Goal: Transaction & Acquisition: Purchase product/service

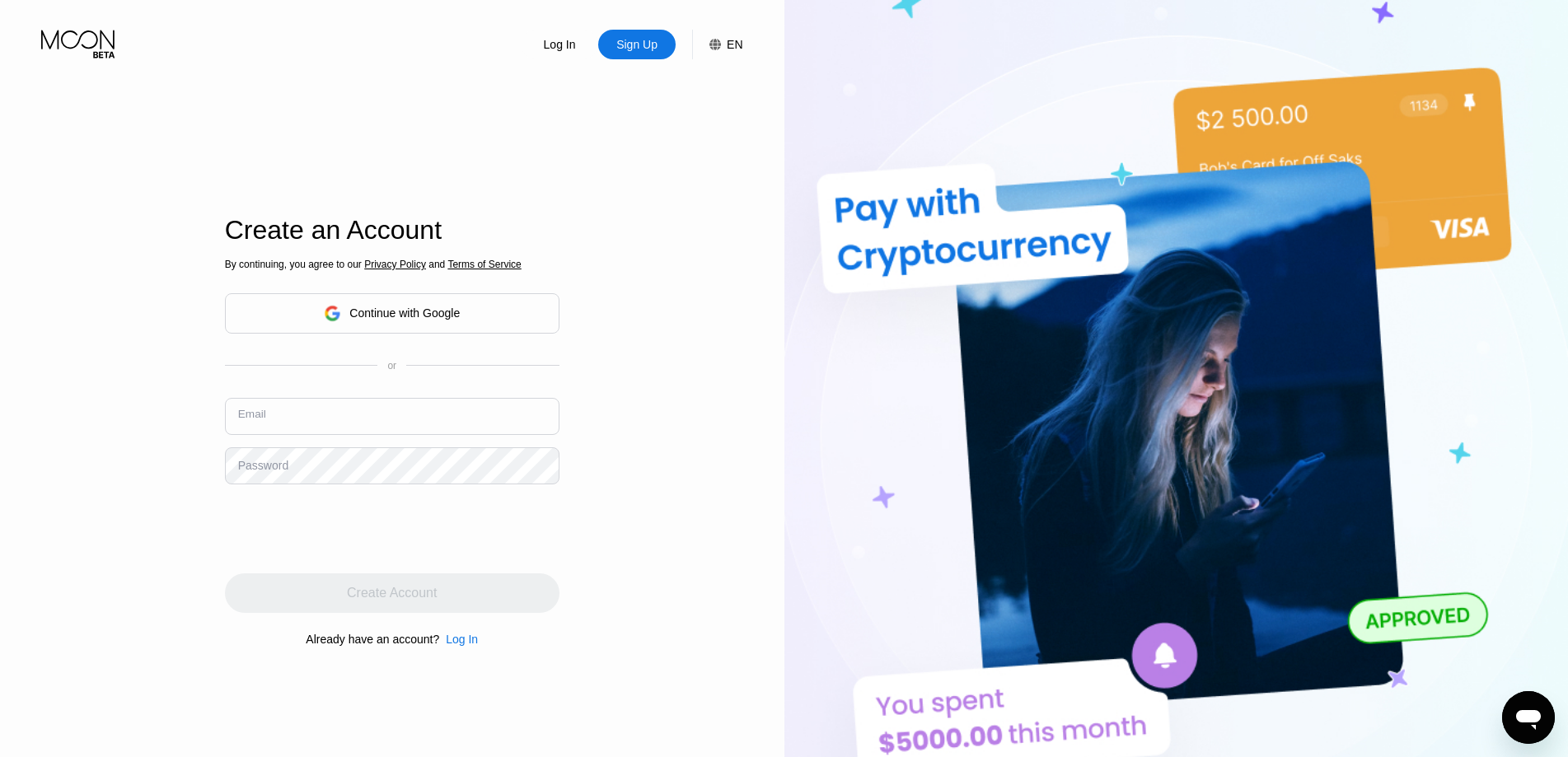
click at [355, 414] on input "text" at bounding box center [392, 416] width 335 height 37
paste input "[EMAIL_ADDRESS][DOMAIN_NAME]"
type input "[EMAIL_ADDRESS][DOMAIN_NAME]"
click at [676, 435] on div "Log In Sign Up EN Language English Save Create an Account By continuing, you ag…" at bounding box center [392, 416] width 785 height 833
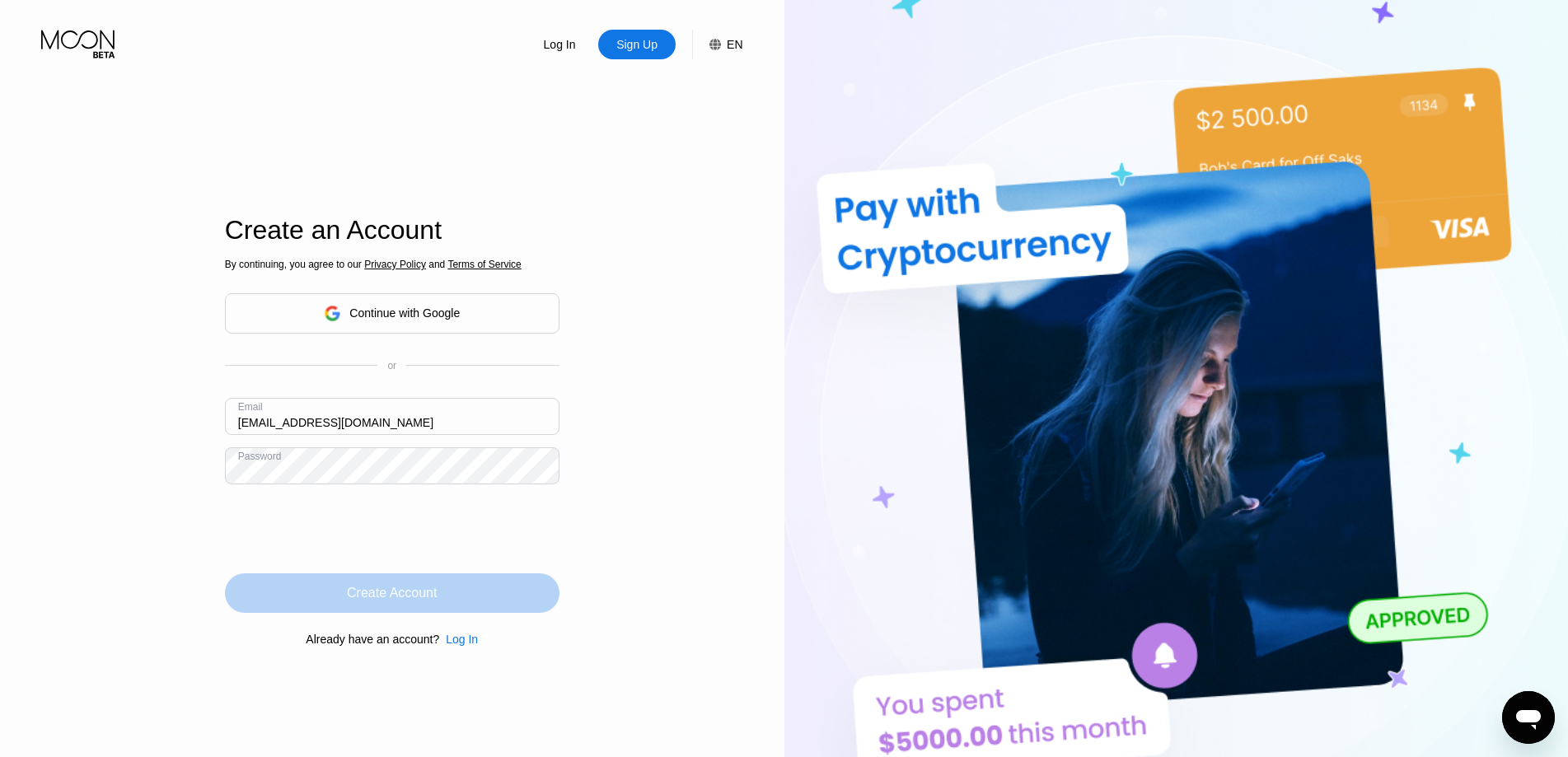
click at [347, 589] on div "Create Account" at bounding box center [391, 593] width 90 height 17
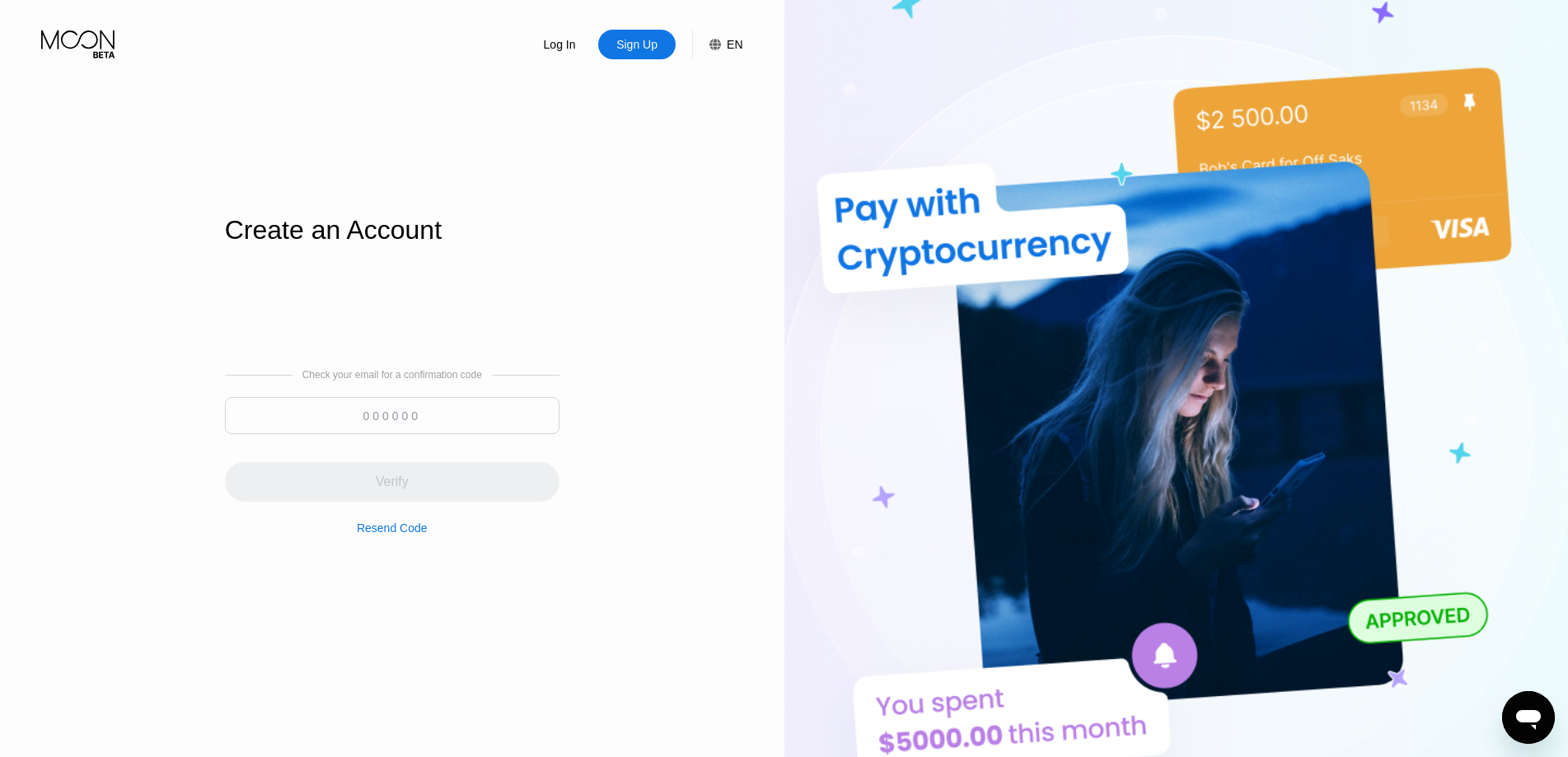
click at [366, 420] on input at bounding box center [392, 415] width 335 height 37
paste input "723892"
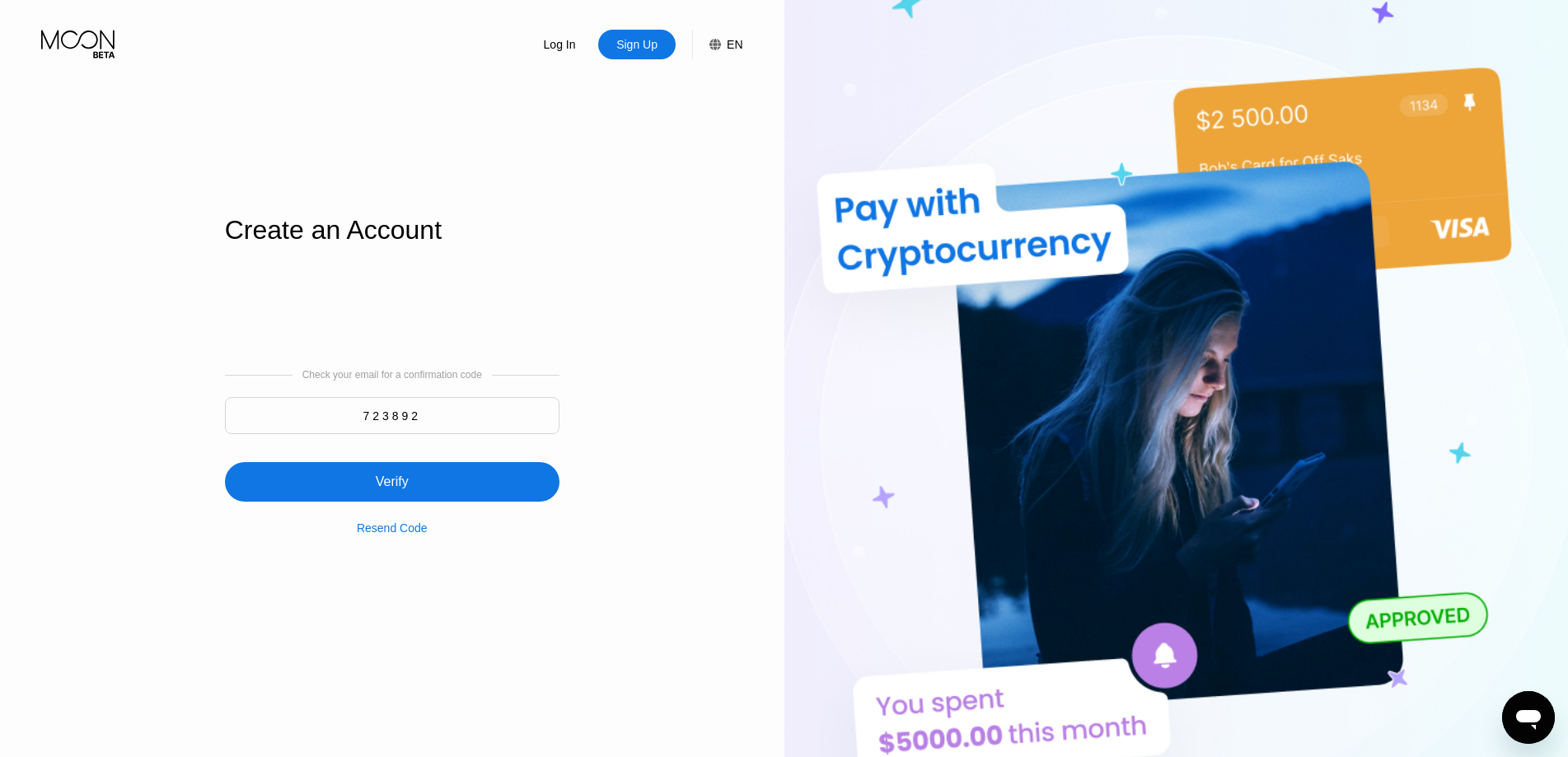
type input "723892"
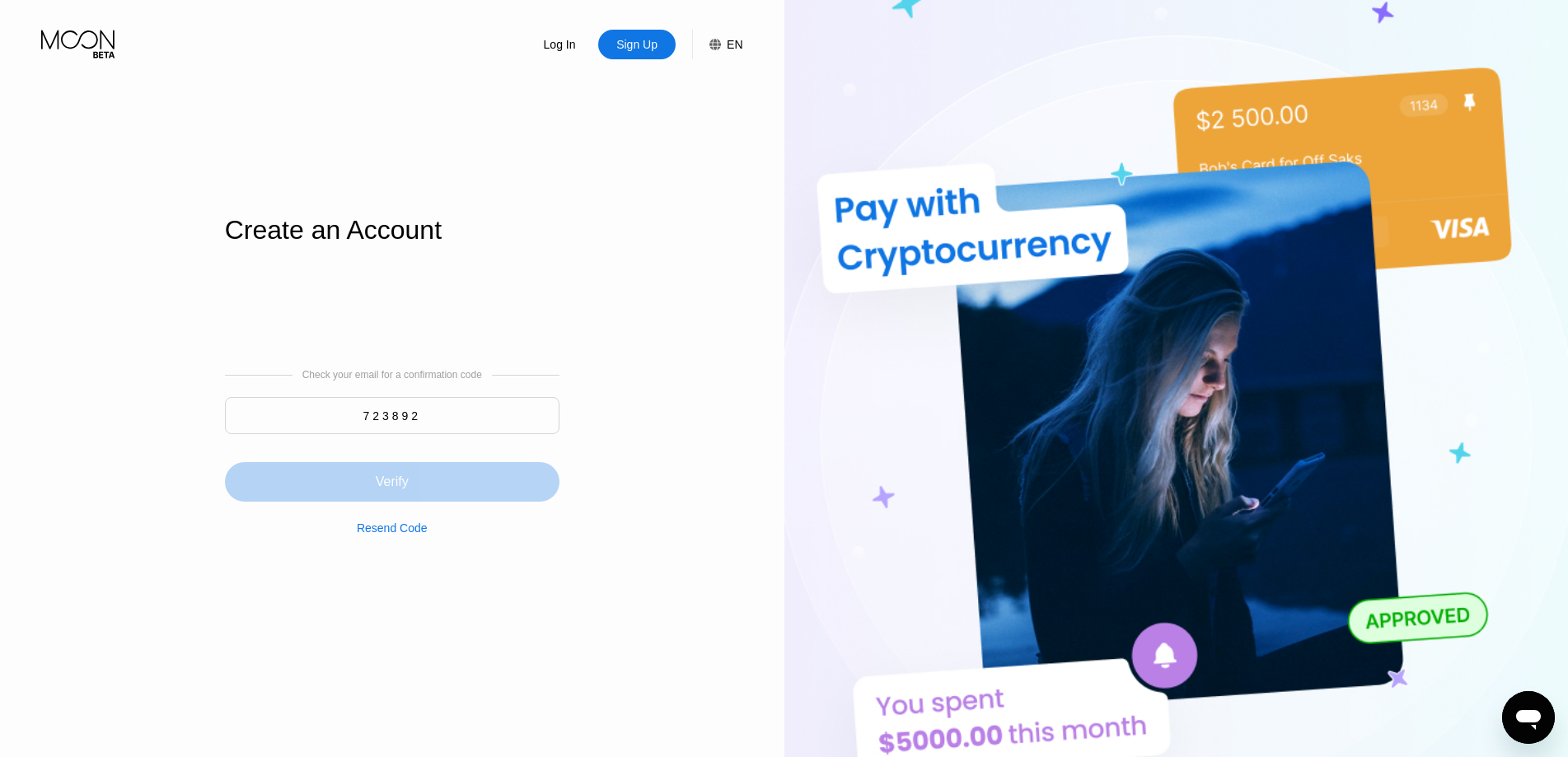
click at [387, 480] on div "Verify" at bounding box center [392, 481] width 33 height 17
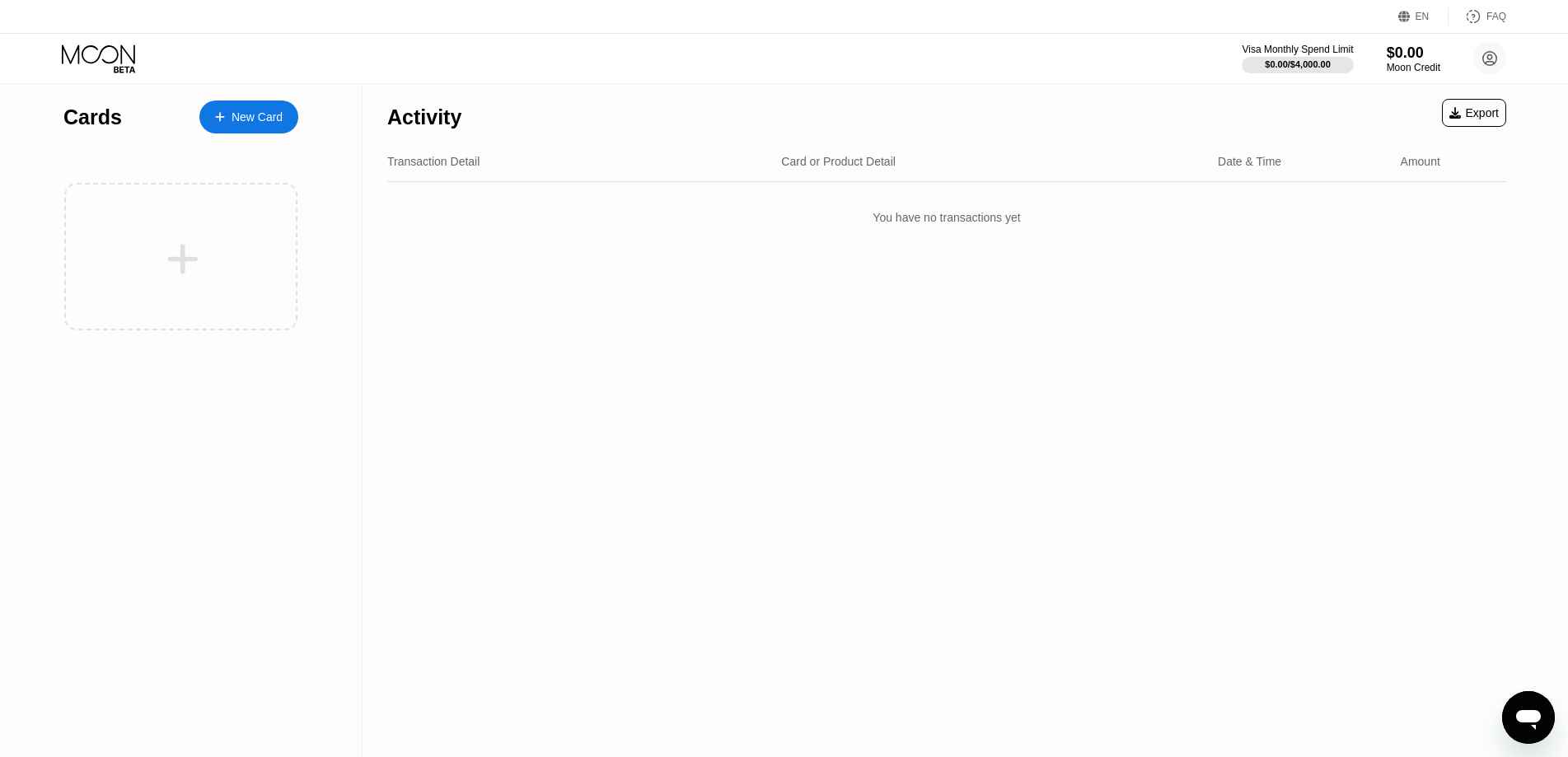
drag, startPoint x: 1106, startPoint y: 9, endPoint x: 402, endPoint y: 277, distance: 753.3
click at [402, 277] on div "Activity Export Transaction Detail Card or Product Detail Date & Time Amount Yo…" at bounding box center [947, 421] width 1169 height 674
click at [249, 117] on div "New Card" at bounding box center [256, 117] width 51 height 14
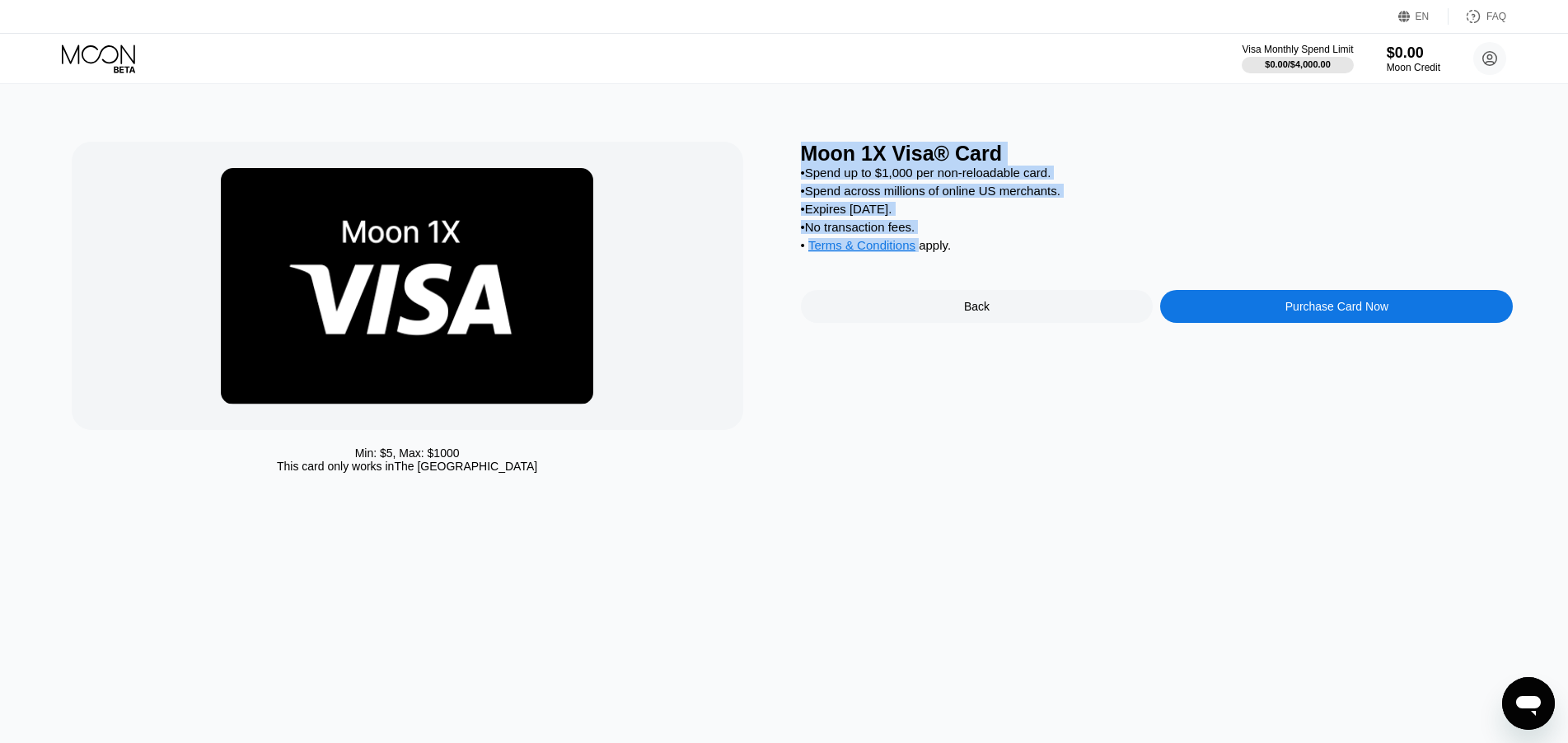
drag, startPoint x: 803, startPoint y: 159, endPoint x: 1063, endPoint y: 194, distance: 262.3
click at [1000, 262] on div "Moon 1X Visa® Card • Spend up to $1,000 per non-reloadable card. • Spend across…" at bounding box center [1158, 311] width 713 height 340
click at [1407, 12] on icon at bounding box center [1405, 17] width 12 height 12
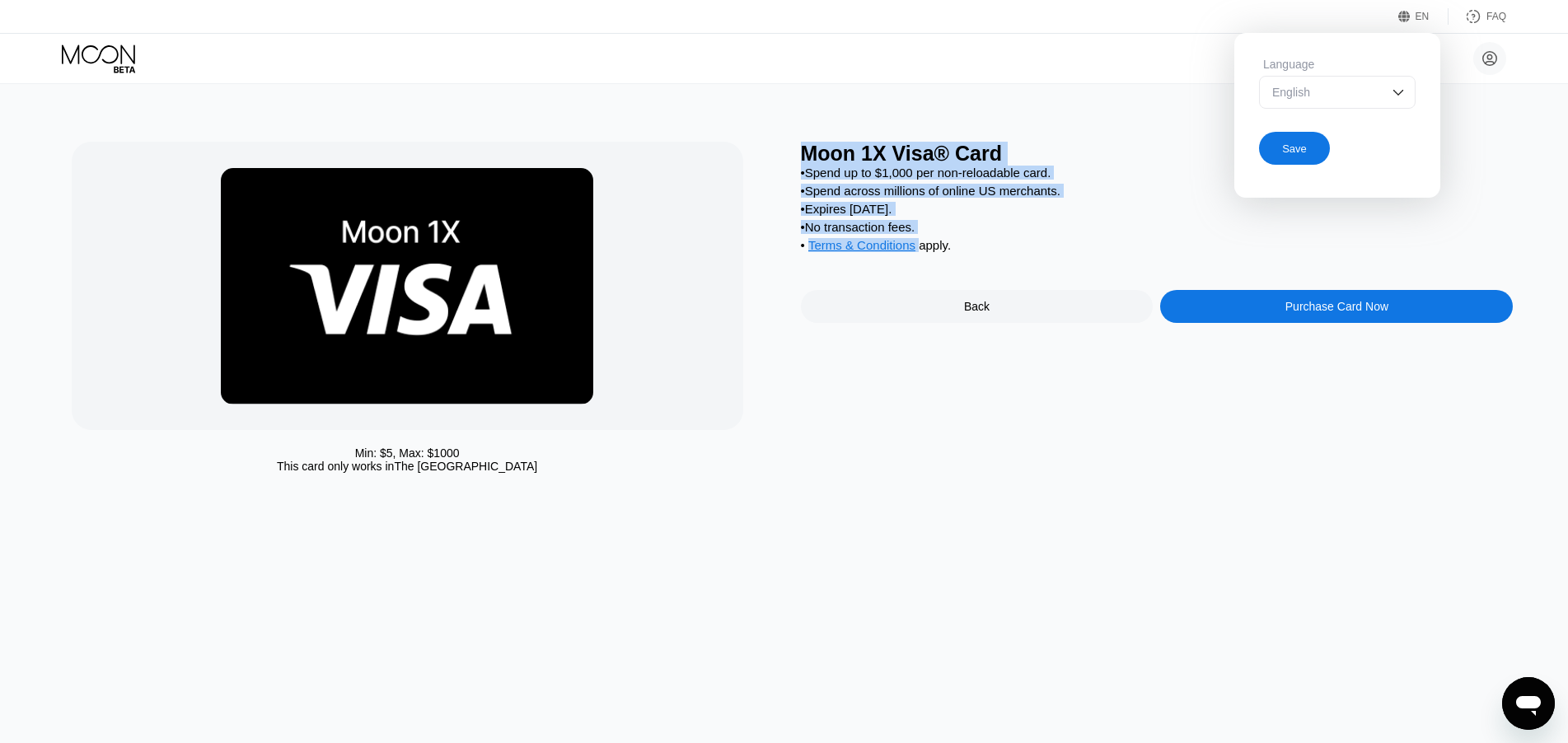
click at [1391, 91] on img at bounding box center [1399, 92] width 17 height 17
click at [998, 255] on div "• Terms & Conditions apply ." at bounding box center [1158, 247] width 713 height 18
click at [847, 124] on div "Min: $ 5 , Max: $ 1000 This card only works in The United States Moon 1X Visa® …" at bounding box center [784, 414] width 1583 height 660
click at [801, 155] on div "Moon 1X Visa® Card" at bounding box center [1158, 153] width 713 height 23
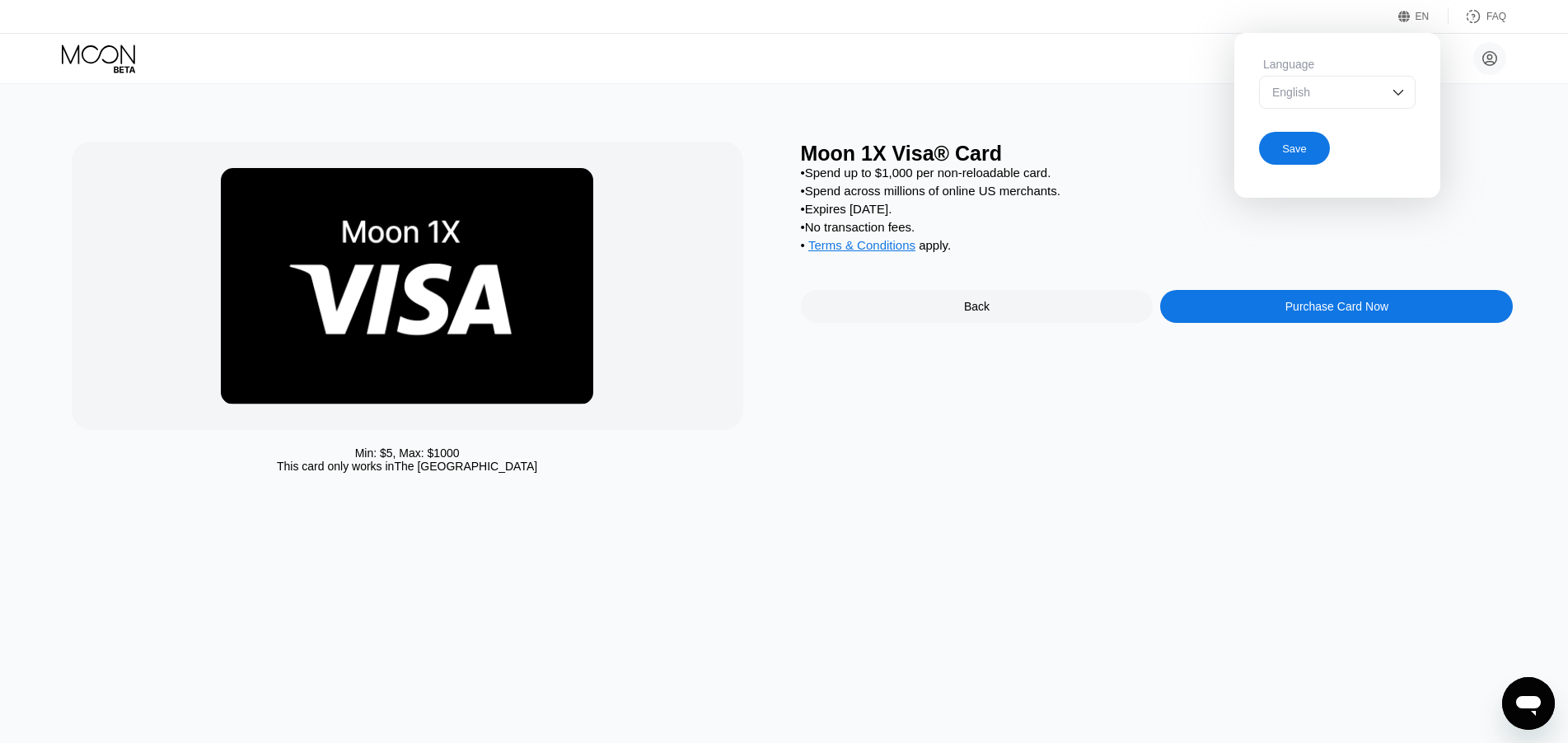
click at [1299, 156] on div "Save" at bounding box center [1294, 149] width 24 height 14
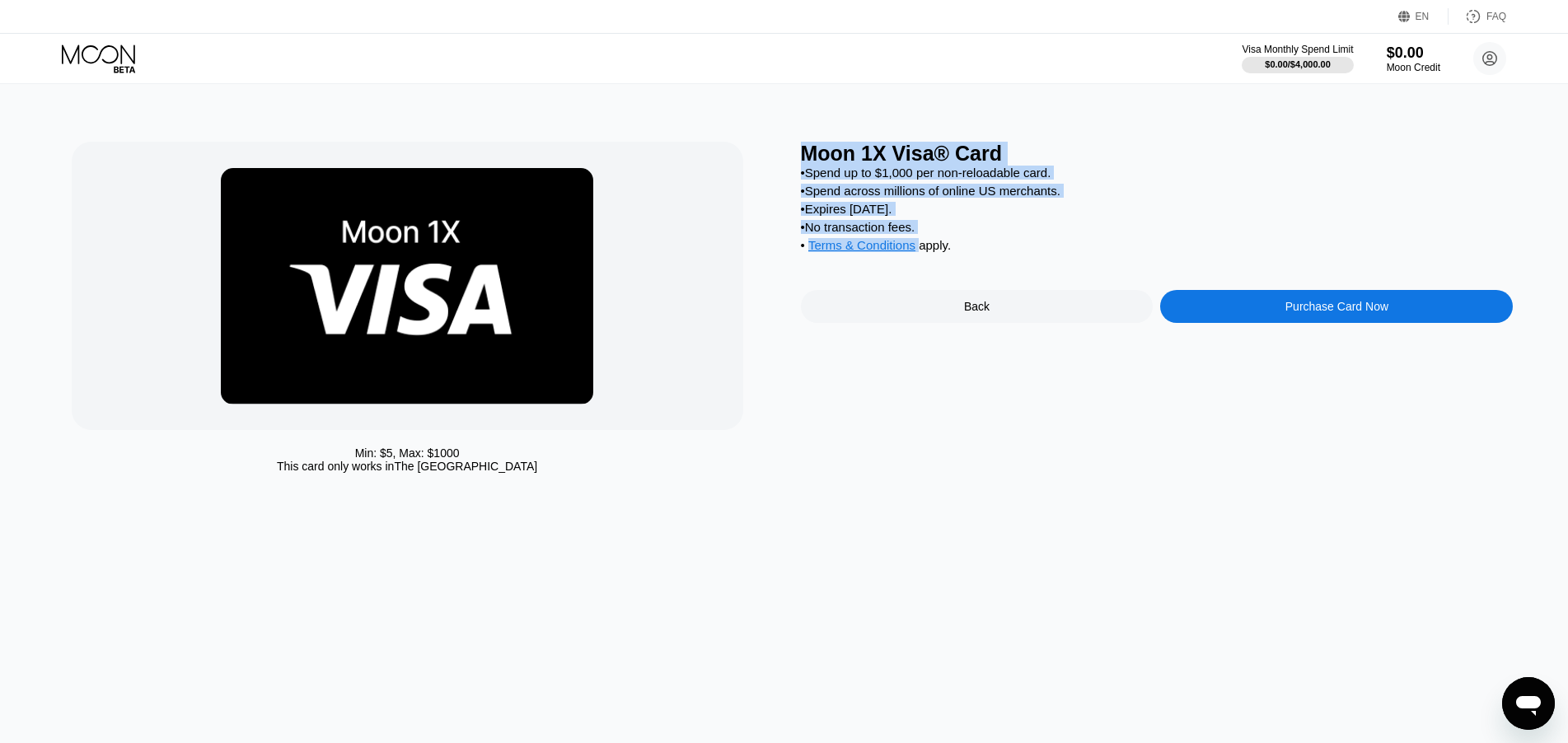
drag, startPoint x: 804, startPoint y: 155, endPoint x: 1059, endPoint y: 259, distance: 275.4
click at [1059, 259] on div "Moon 1X Visa® Card • Spend up to $1,000 per non-reloadable card. • Spend across…" at bounding box center [1158, 311] width 713 height 340
copy div "Moon 1X Visa® Card • Spend up to $1,000 per non-reloadable card. • Spend across…"
click at [993, 323] on div "Back" at bounding box center [978, 307] width 353 height 33
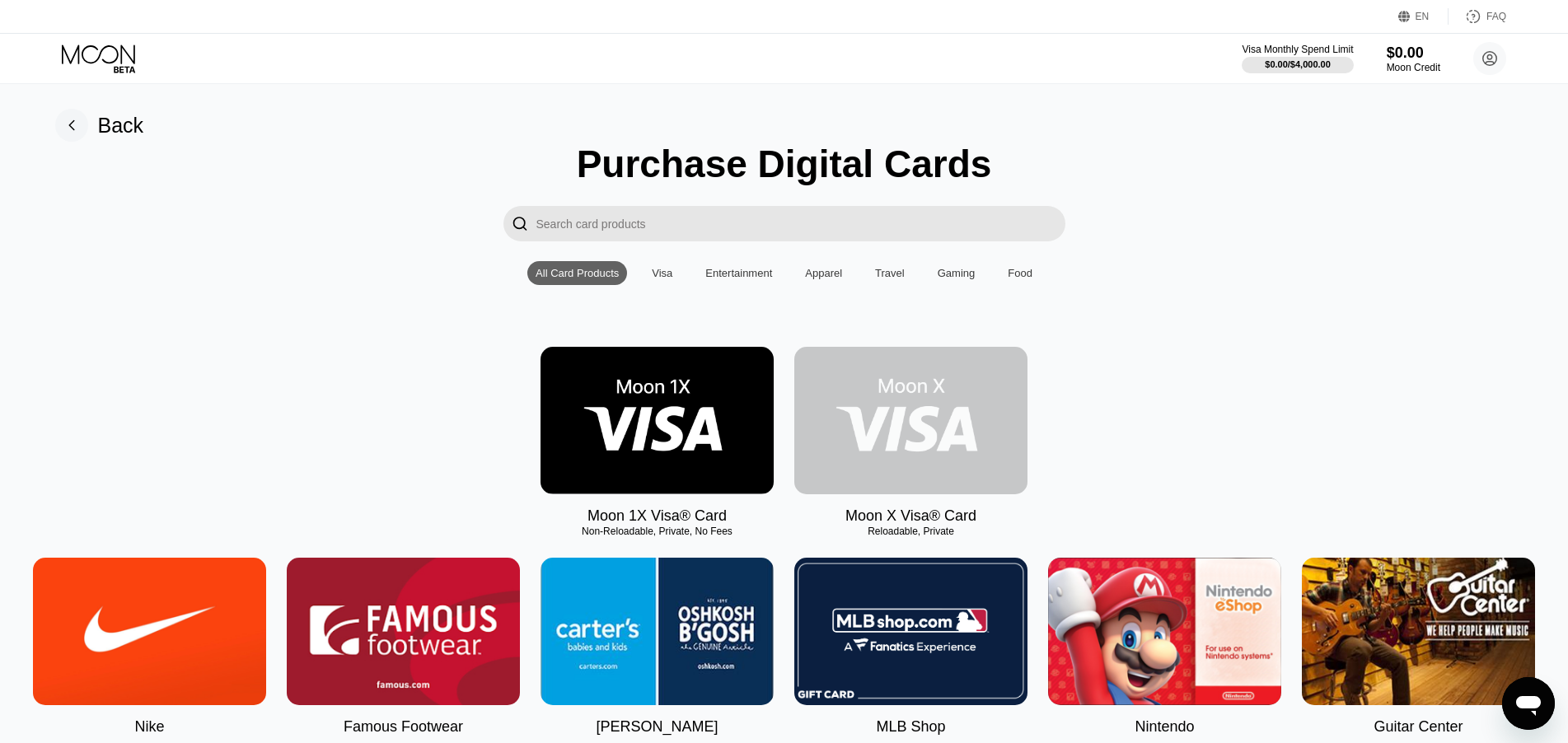
click at [898, 432] on img at bounding box center [911, 421] width 233 height 148
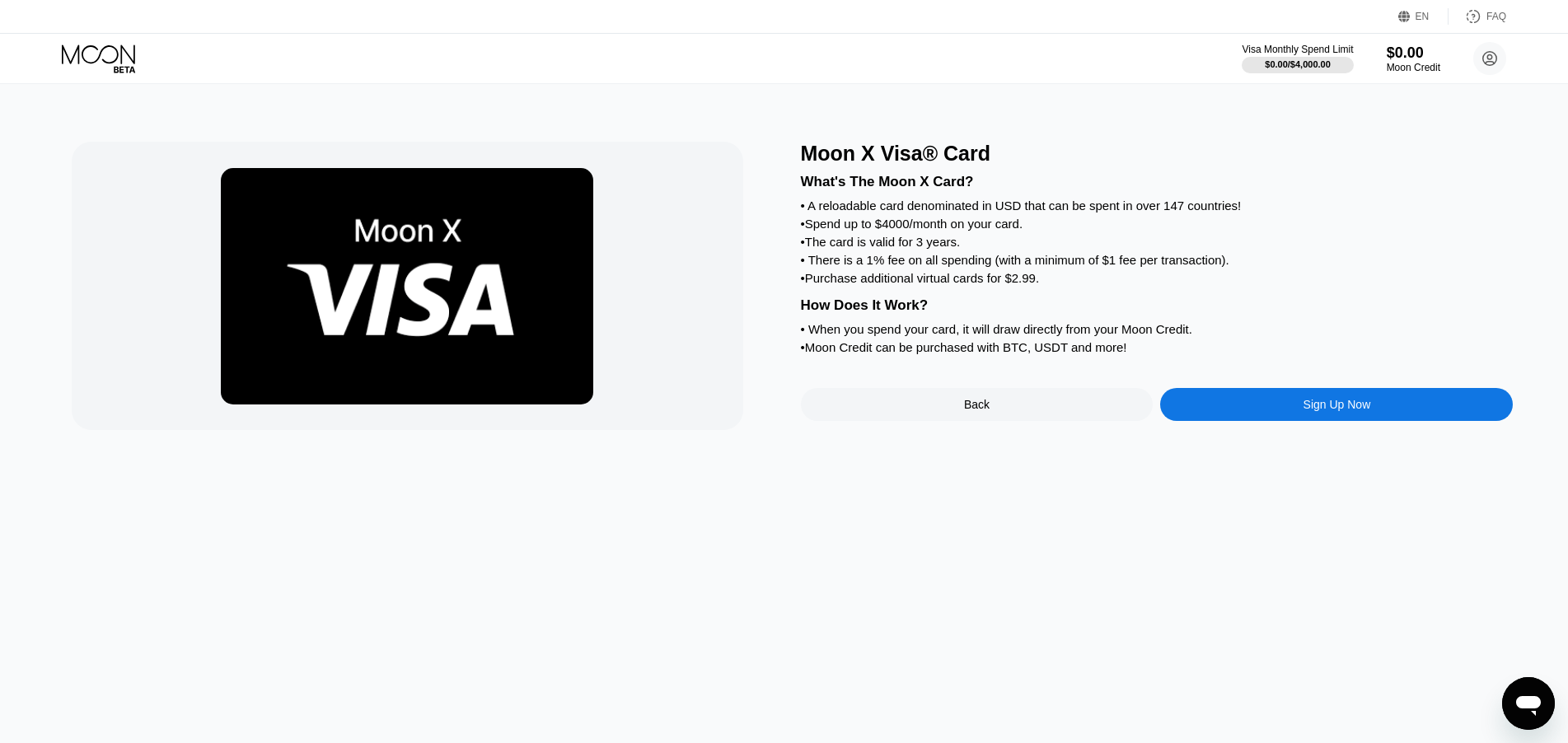
drag, startPoint x: 800, startPoint y: 183, endPoint x: 1060, endPoint y: 270, distance: 274.2
click at [1063, 271] on div "Moon X Visa® Card What's The Moon X Card? • A reloadable card denominated in US…" at bounding box center [784, 286] width 1425 height 289
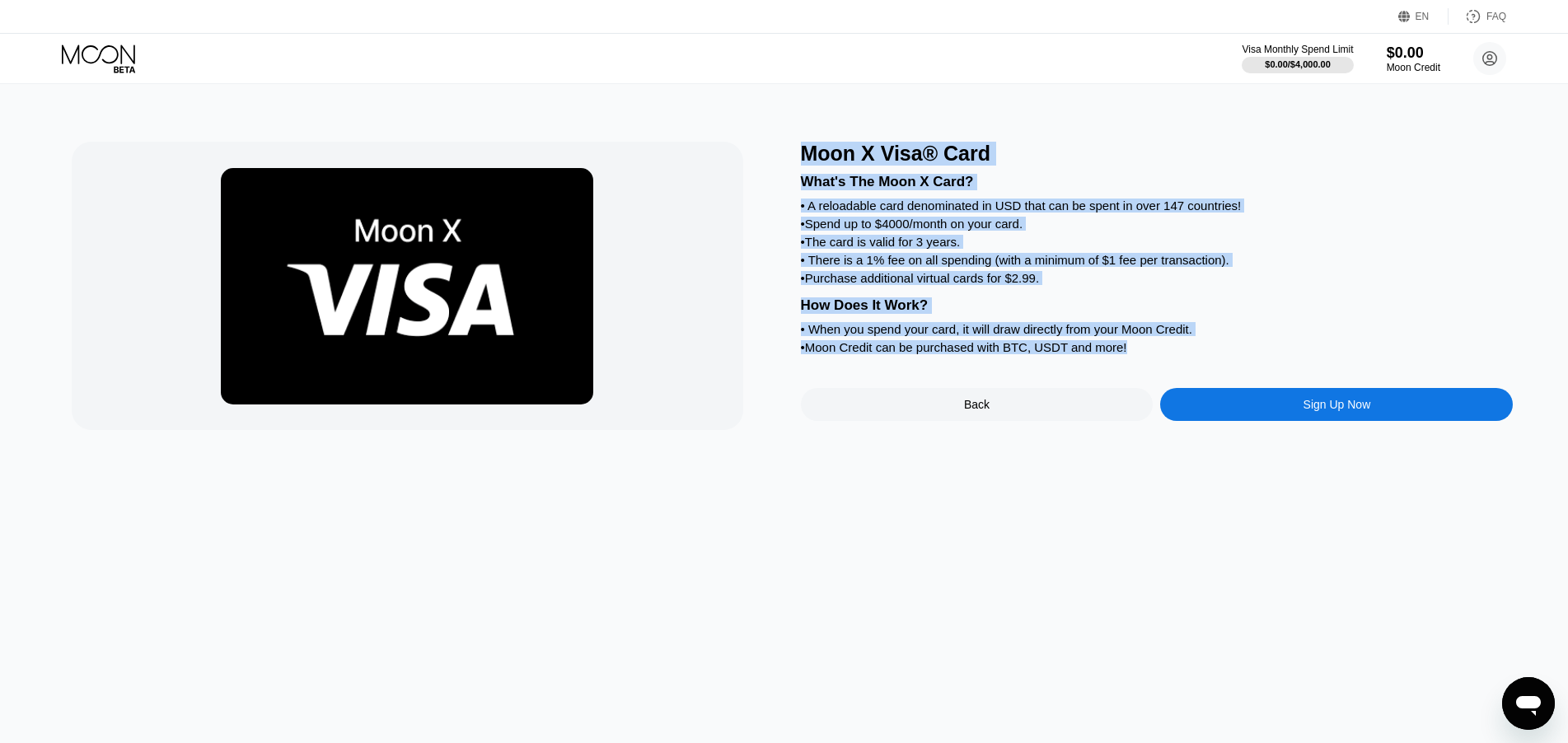
drag, startPoint x: 801, startPoint y: 157, endPoint x: 1144, endPoint y: 375, distance: 406.4
click at [1141, 376] on div "Moon X Visa® Card What's The Moon X Card? • A reloadable card denominated in US…" at bounding box center [1158, 286] width 713 height 289
copy div "Moon X Visa® Card What's The Moon X Card? • A reloadable card denominated in US…"
click at [1276, 421] on div "Sign Up Now" at bounding box center [1337, 405] width 353 height 33
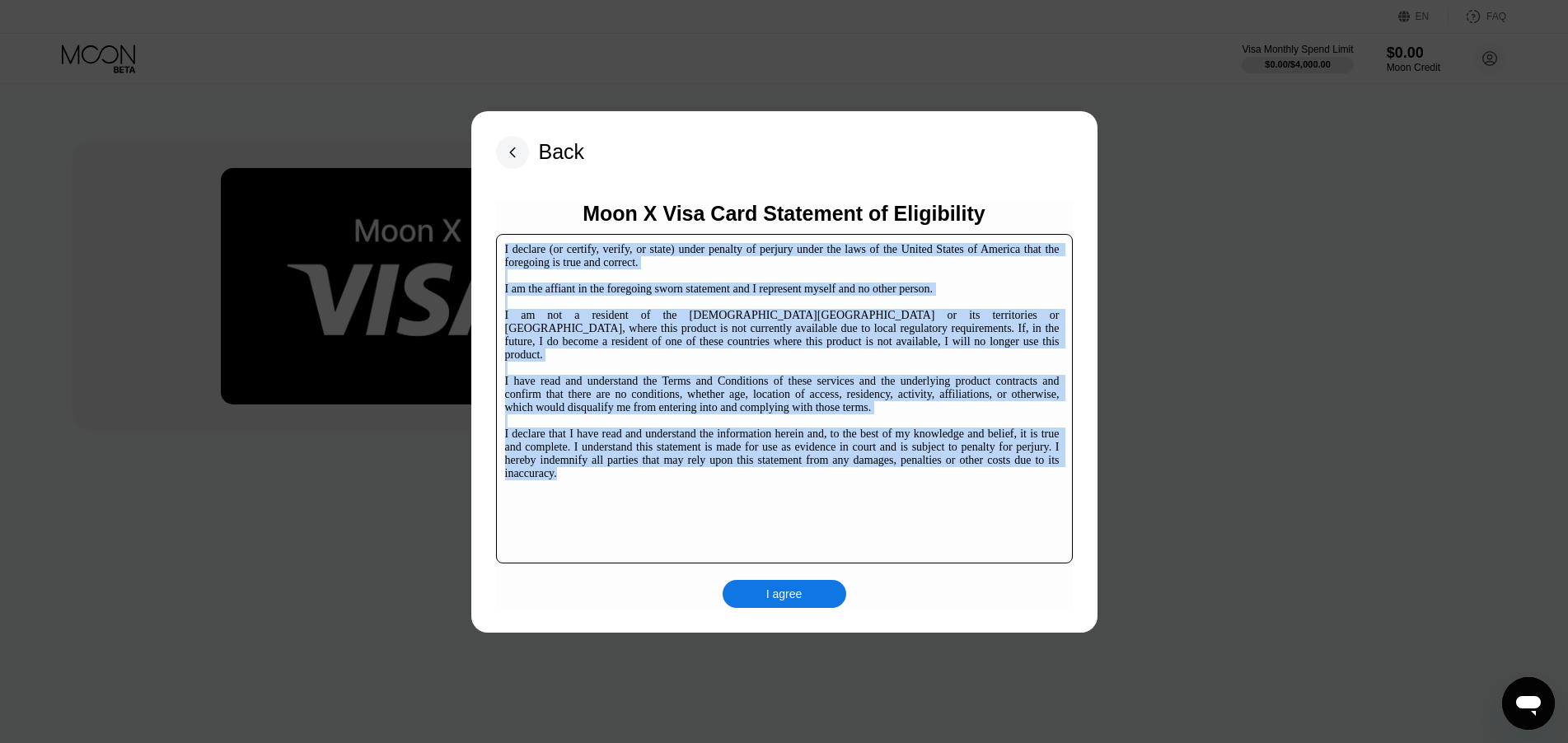
drag, startPoint x: 503, startPoint y: 249, endPoint x: 797, endPoint y: 482, distance: 375.1
click at [797, 485] on div "I declare (or certify, verify, or state) under penalty of perjury under the law…" at bounding box center [785, 398] width 577 height 329
copy div "I declare (or certify, verify, or state) under penalty of perjury under the law…"
click at [767, 587] on div "I agree" at bounding box center [785, 594] width 37 height 15
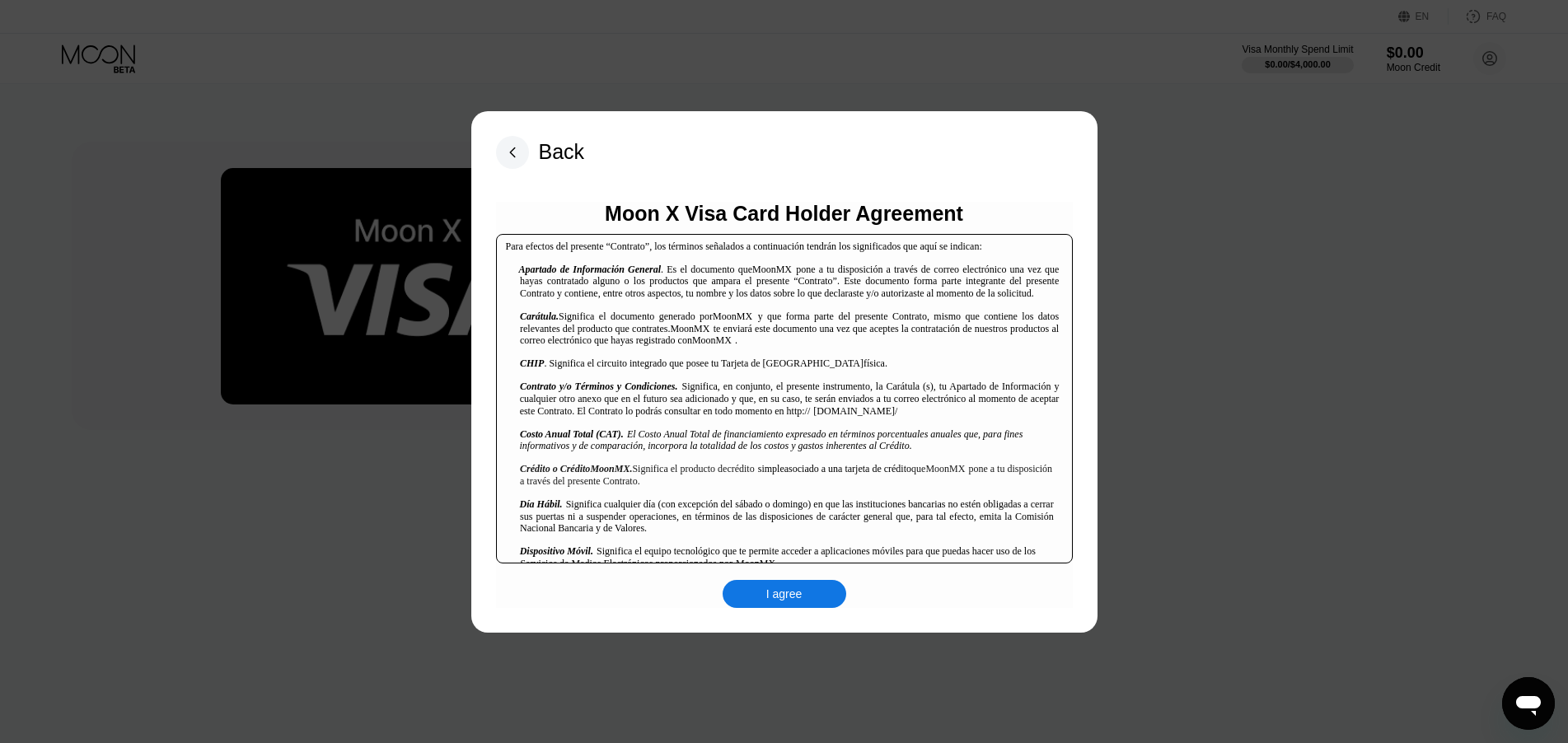
scroll to position [906, 0]
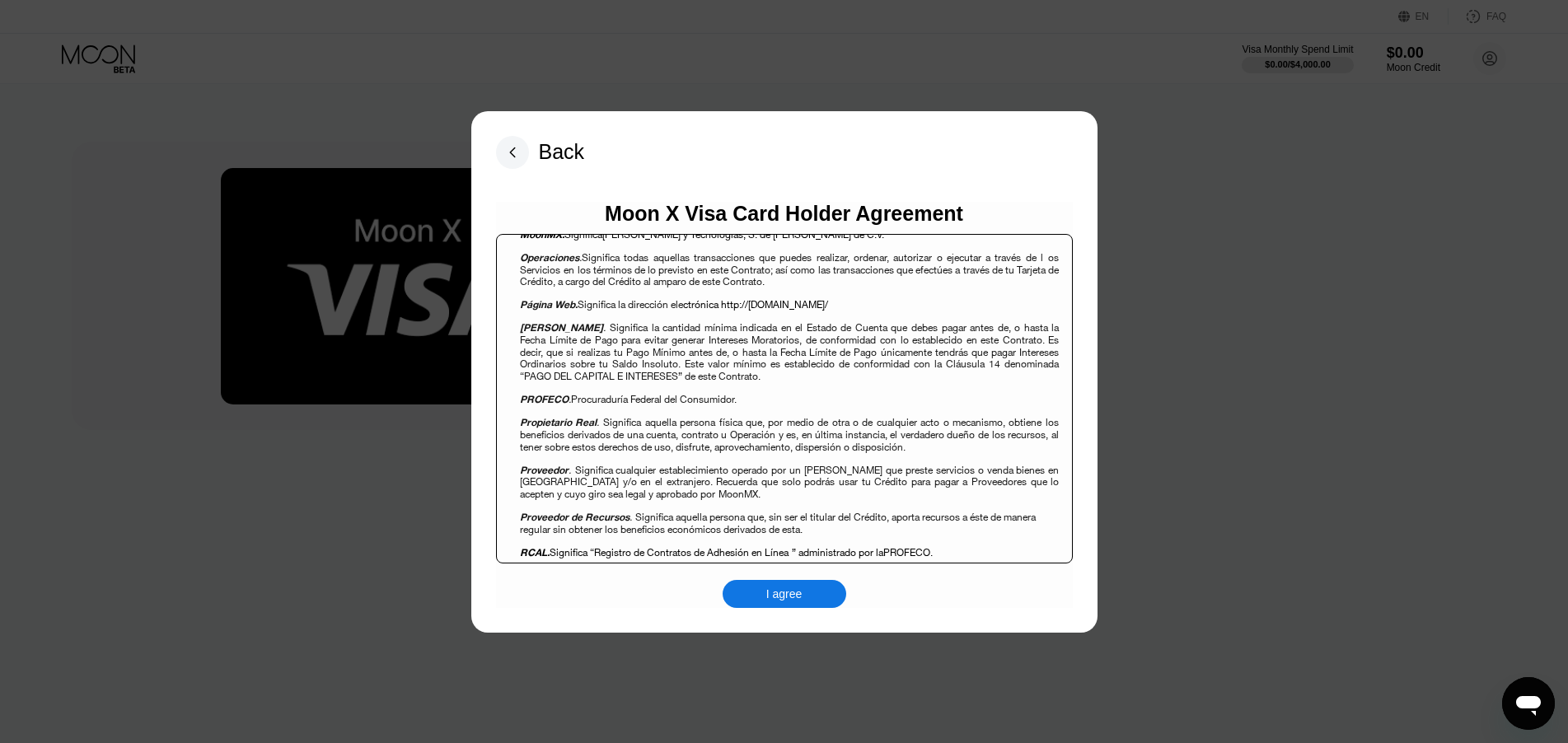
scroll to position [1813, 0]
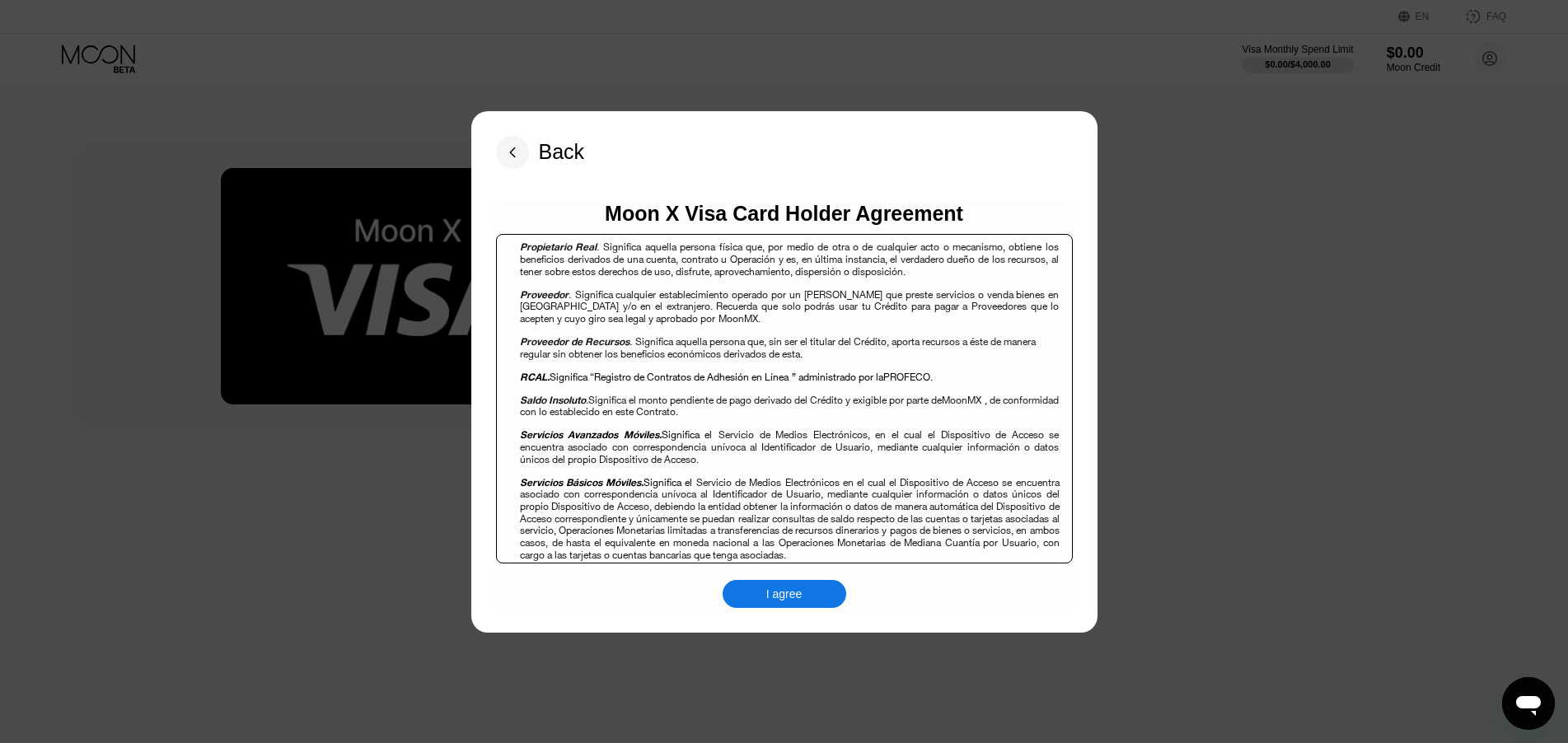
click at [519, 152] on rect at bounding box center [513, 152] width 33 height 33
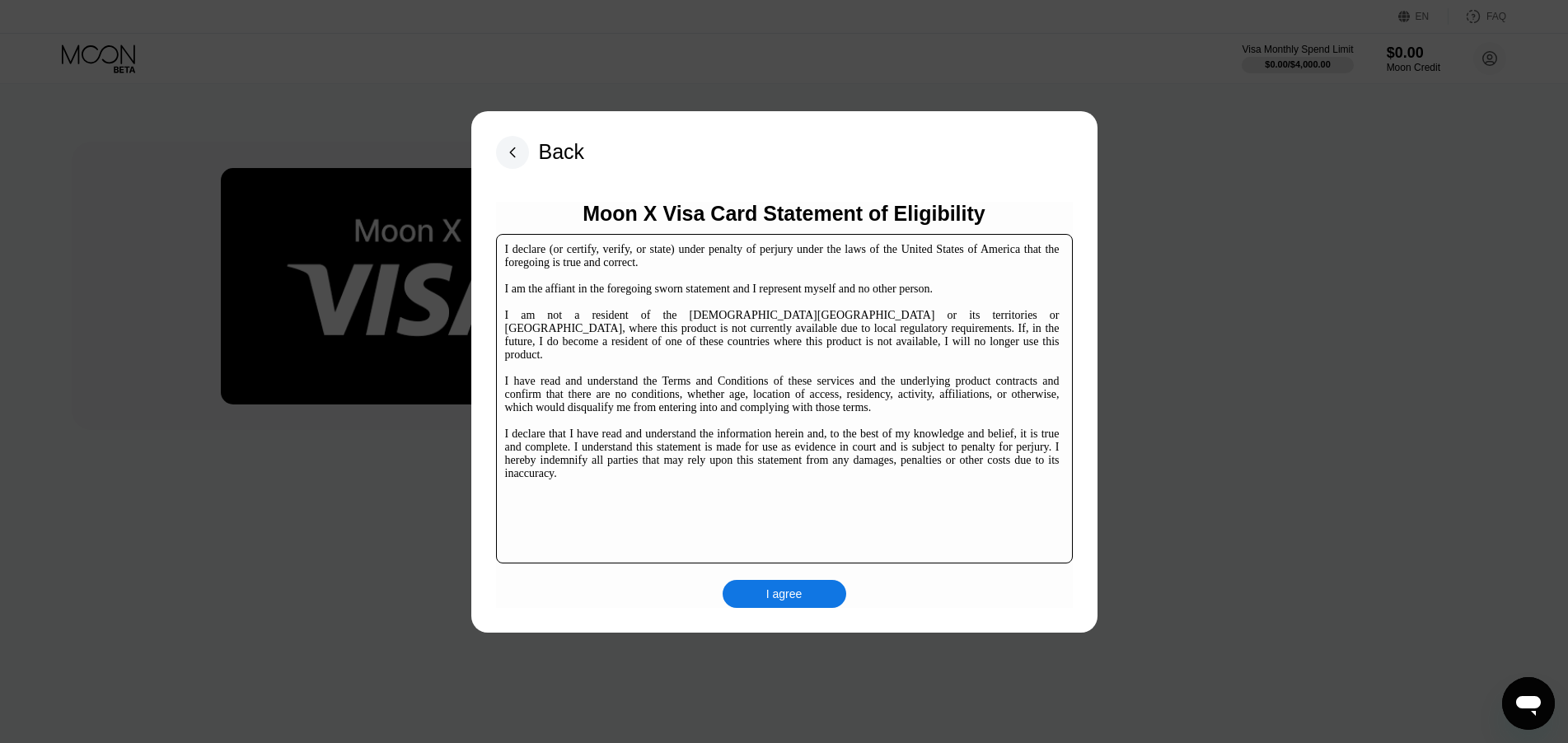
click at [517, 154] on rect at bounding box center [513, 152] width 33 height 33
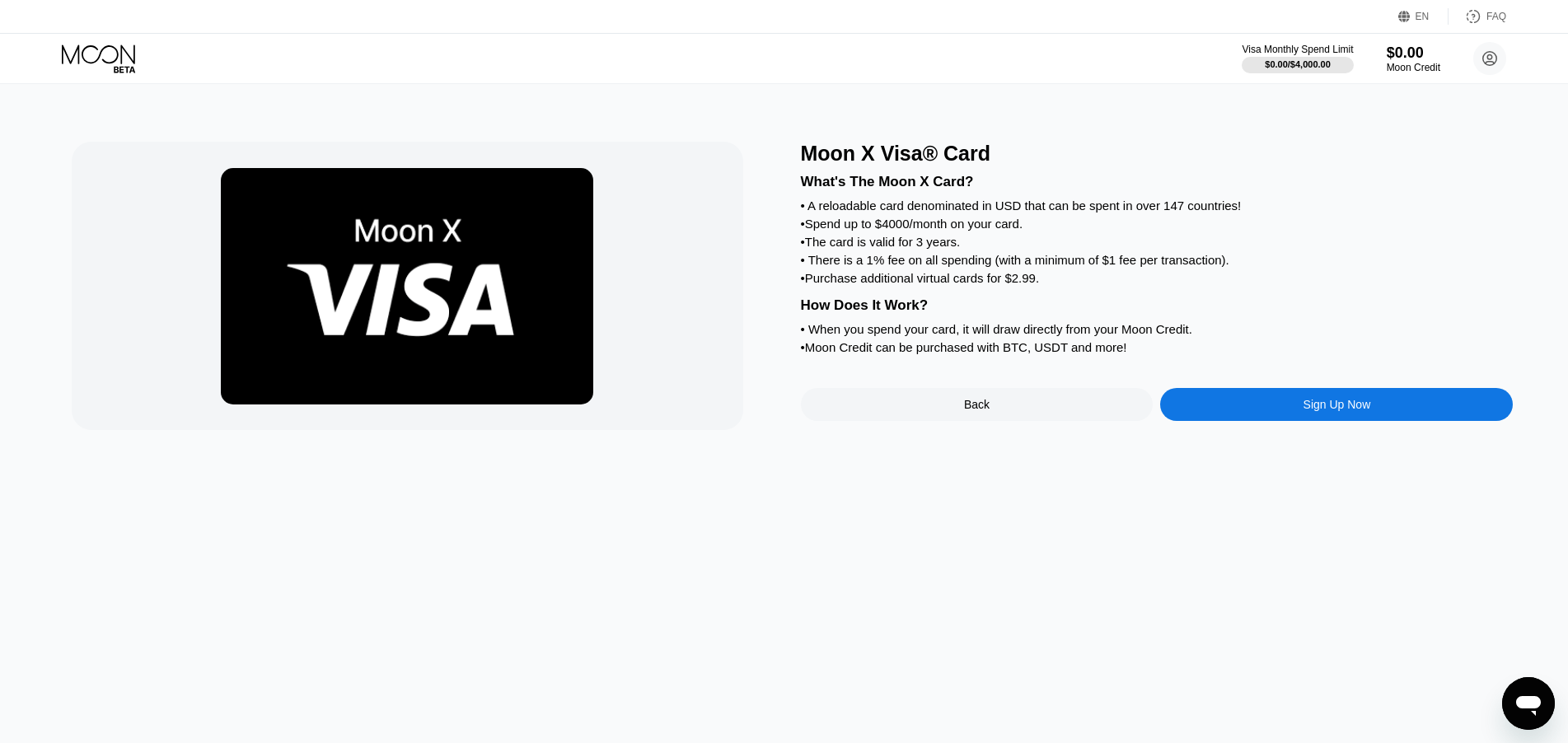
click at [136, 56] on icon at bounding box center [100, 58] width 76 height 29
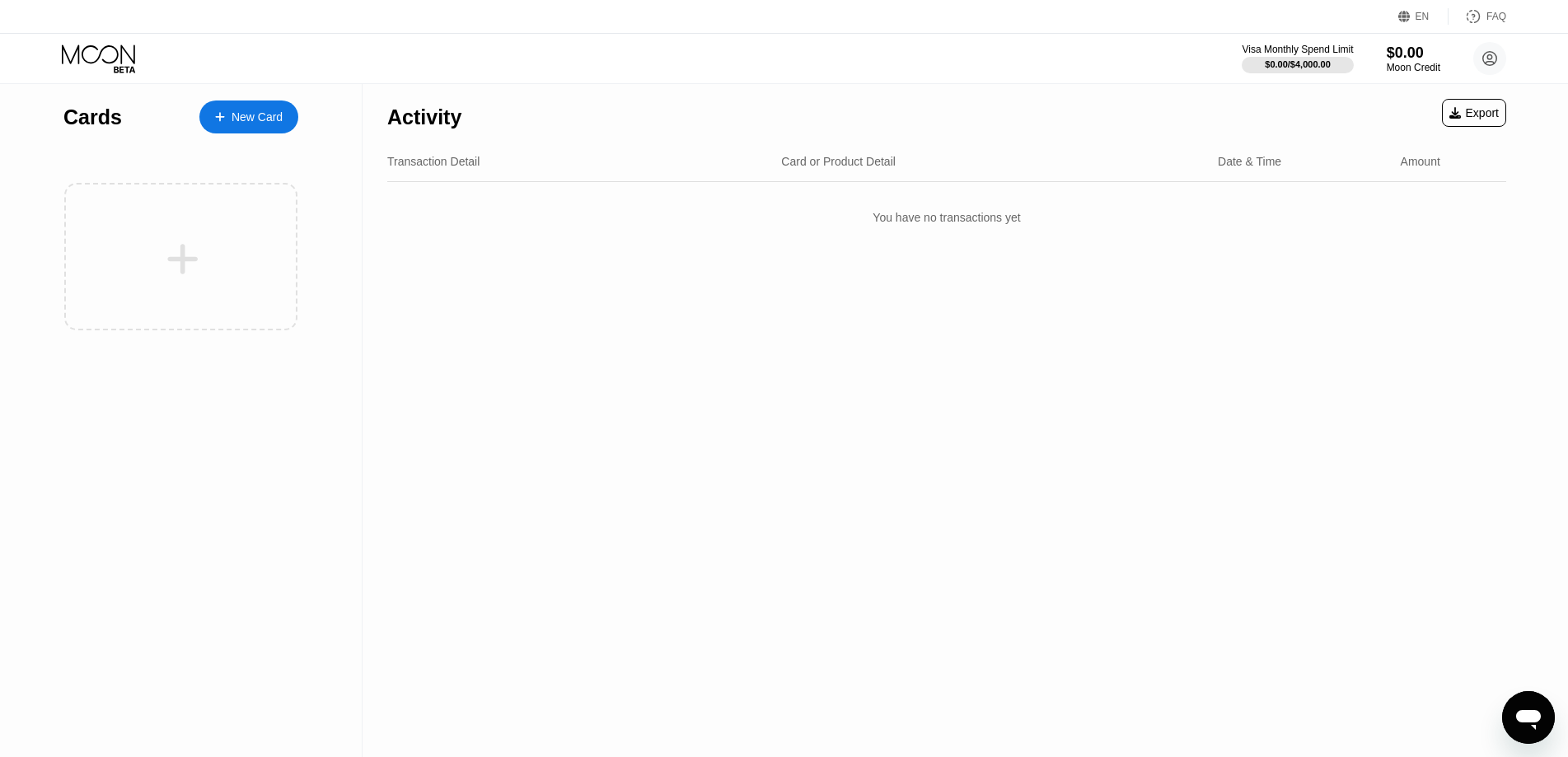
click at [251, 110] on div "New Card" at bounding box center [256, 117] width 51 height 14
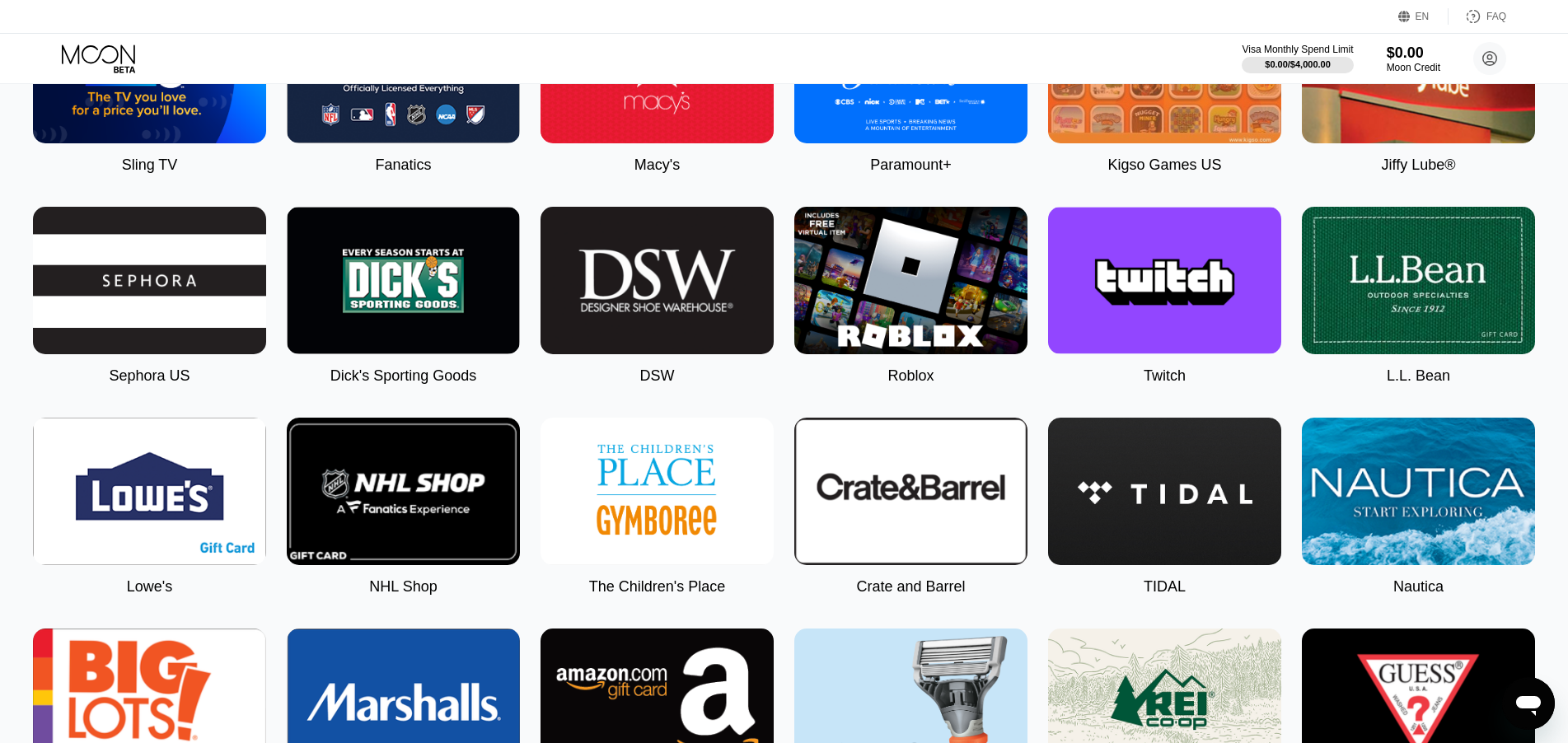
scroll to position [1895, 0]
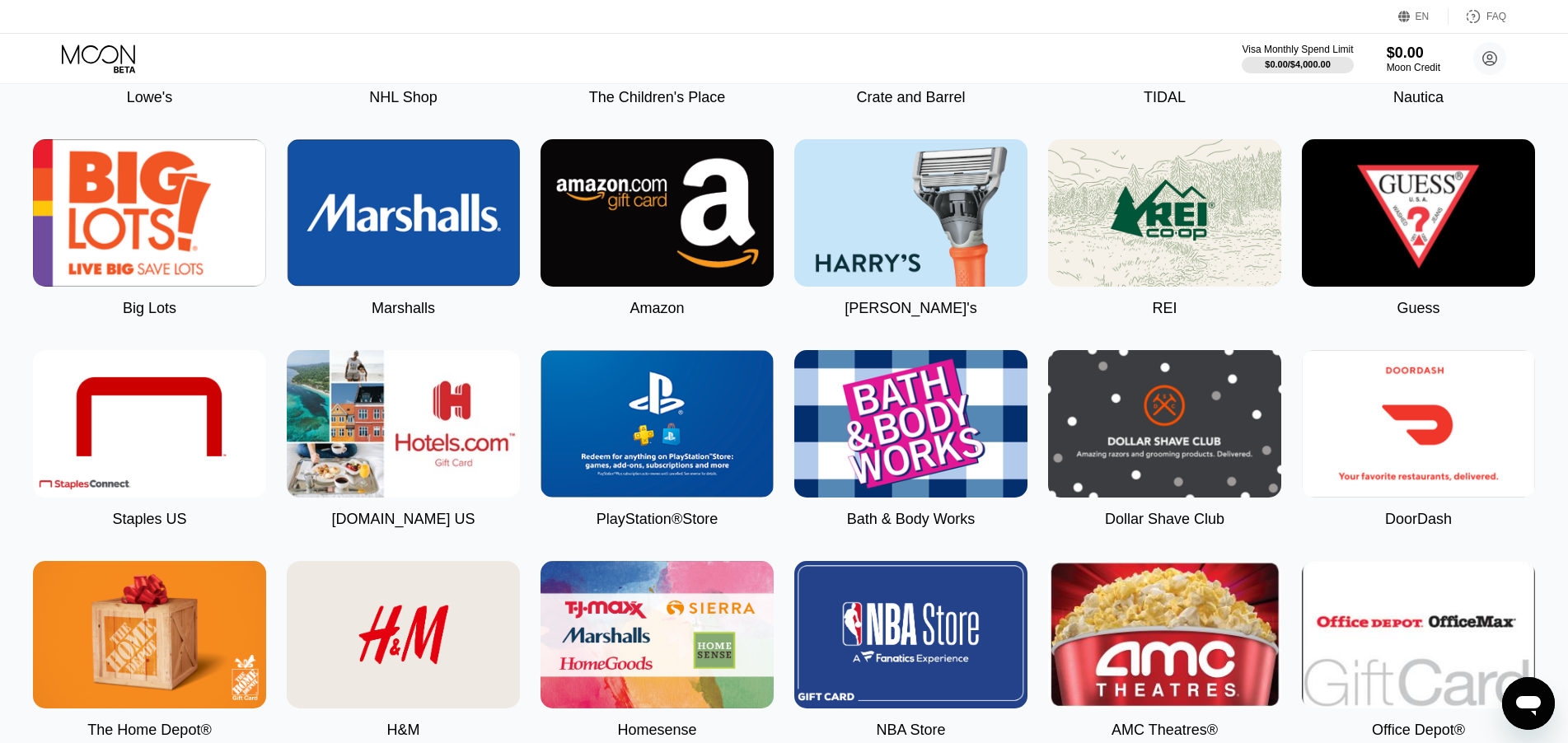
click at [627, 266] on img at bounding box center [657, 213] width 233 height 148
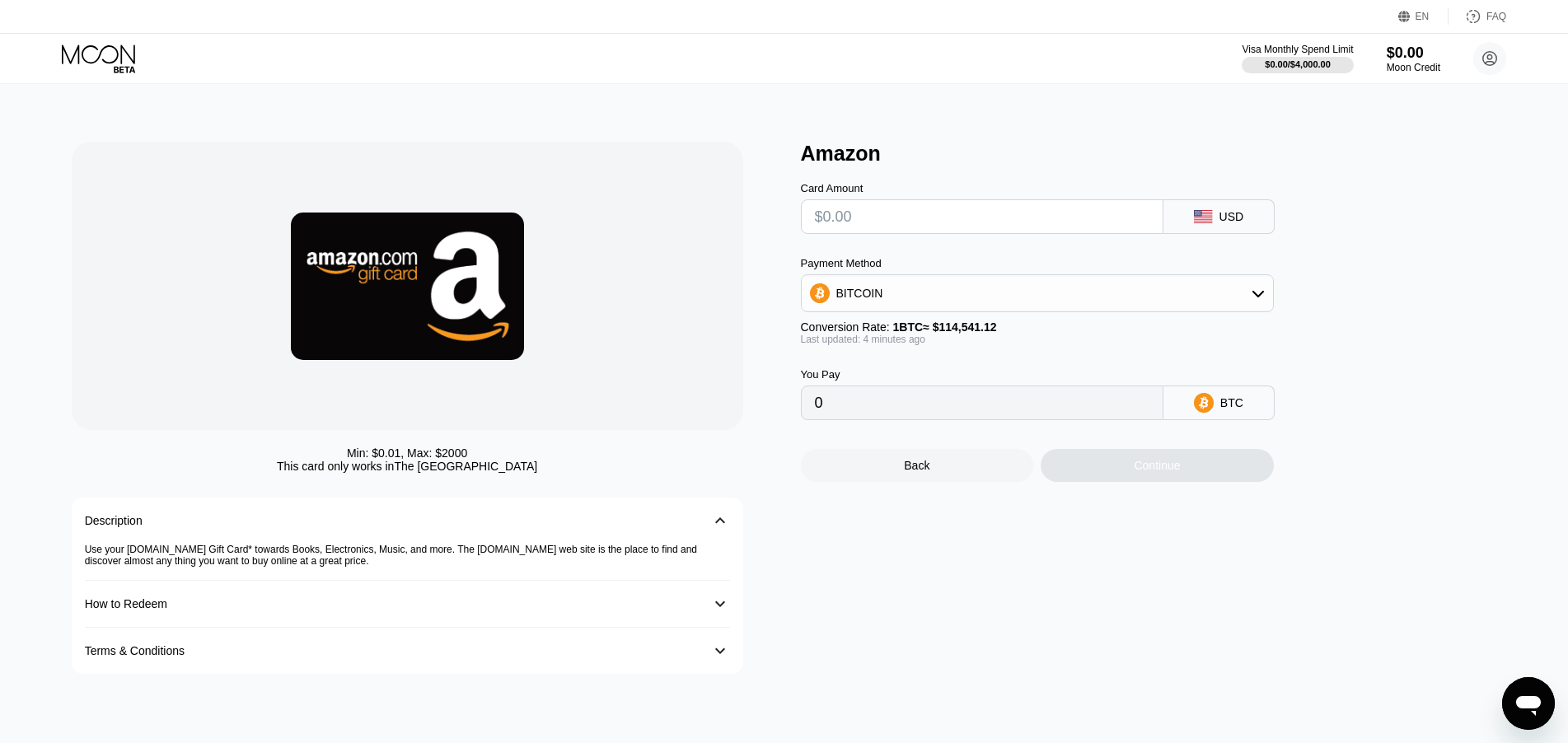
click at [1235, 223] on div "USD" at bounding box center [1232, 216] width 24 height 13
click at [1193, 219] on div "USD" at bounding box center [1219, 216] width 111 height 35
click at [1229, 222] on div "USD" at bounding box center [1232, 216] width 24 height 13
click at [1094, 228] on input "text" at bounding box center [982, 216] width 335 height 33
click at [1501, 59] on circle at bounding box center [1490, 58] width 33 height 33
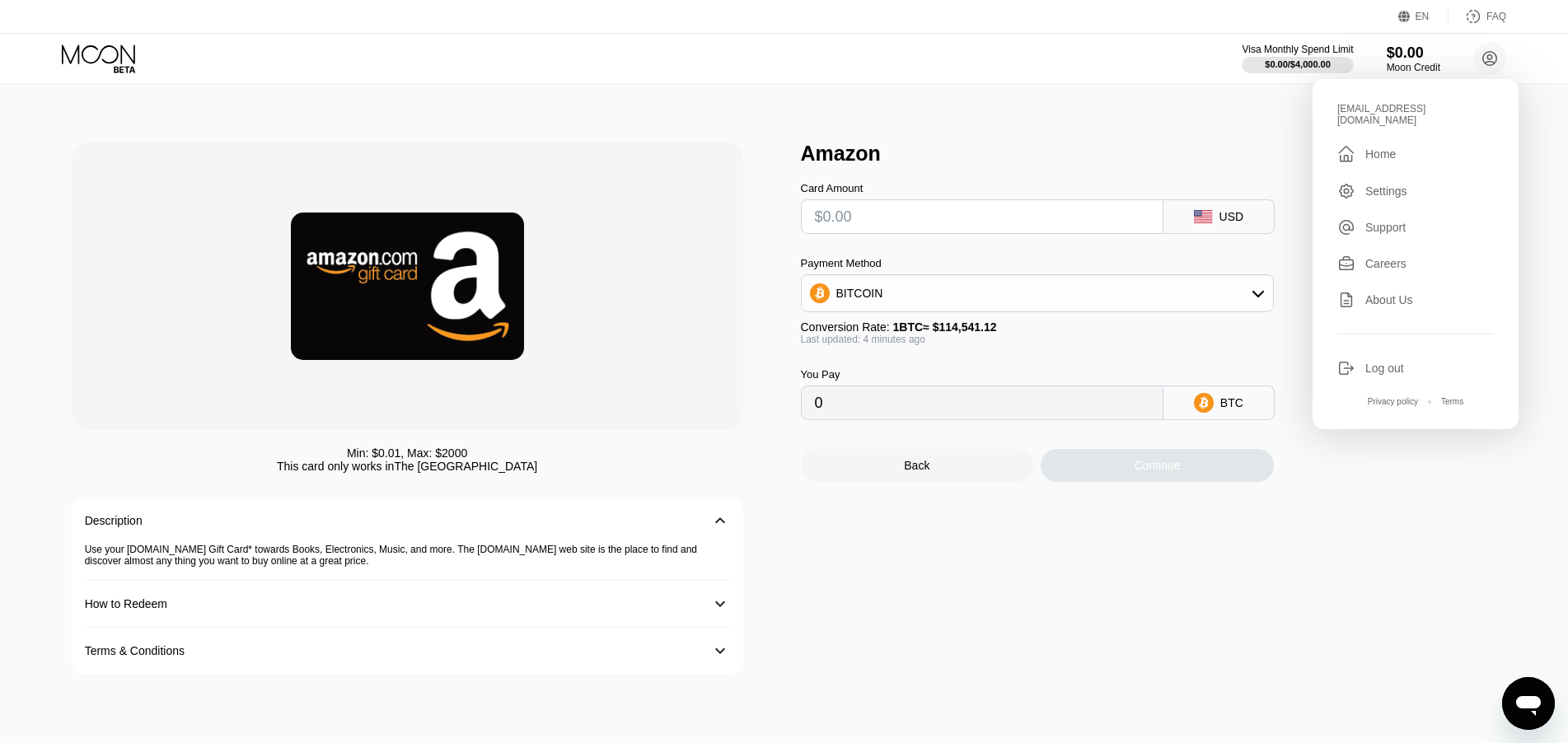
click at [597, 89] on div "Min: $ 0.01 , Max: $ 2000 This card only works in The United States Description…" at bounding box center [784, 414] width 1583 height 660
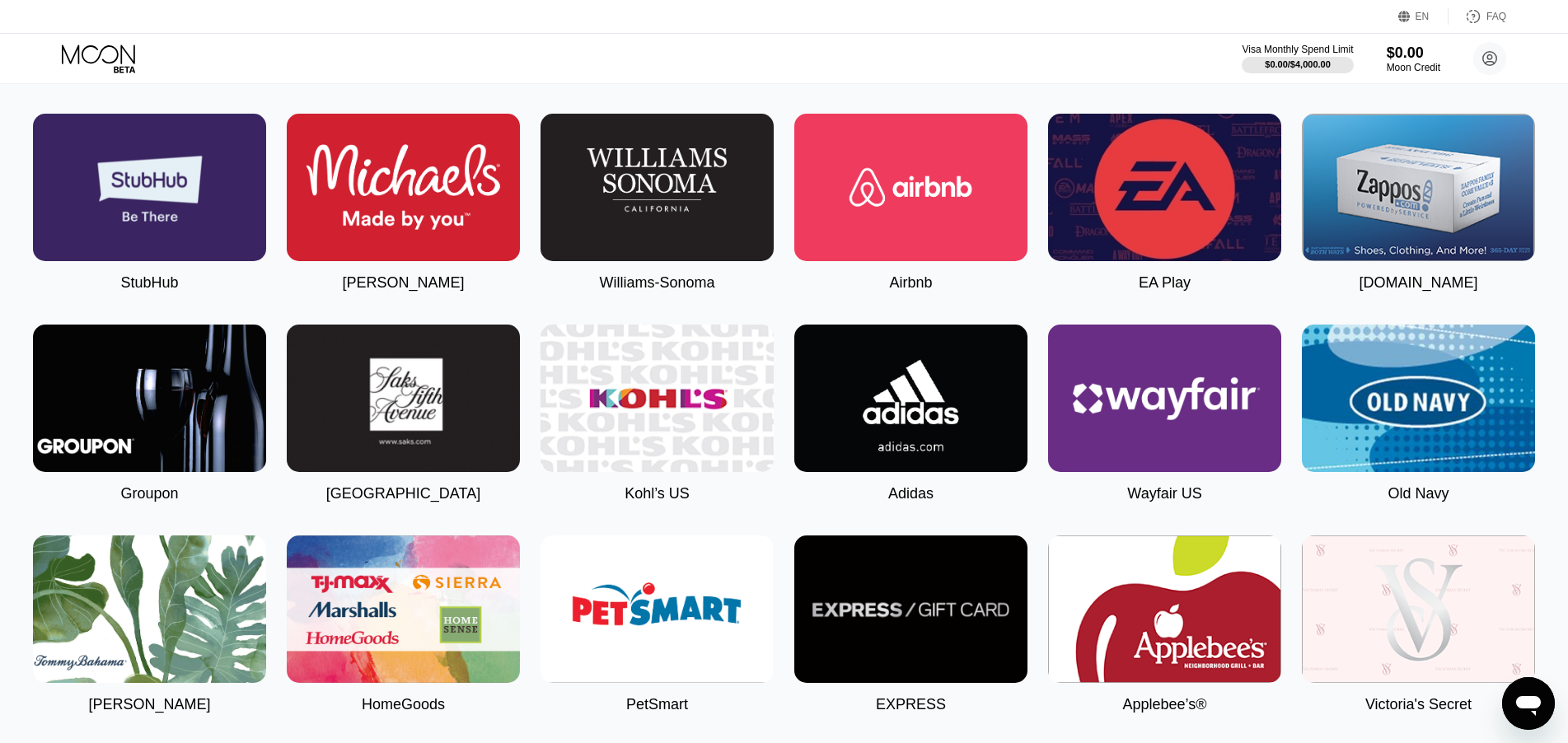
scroll to position [2142, 0]
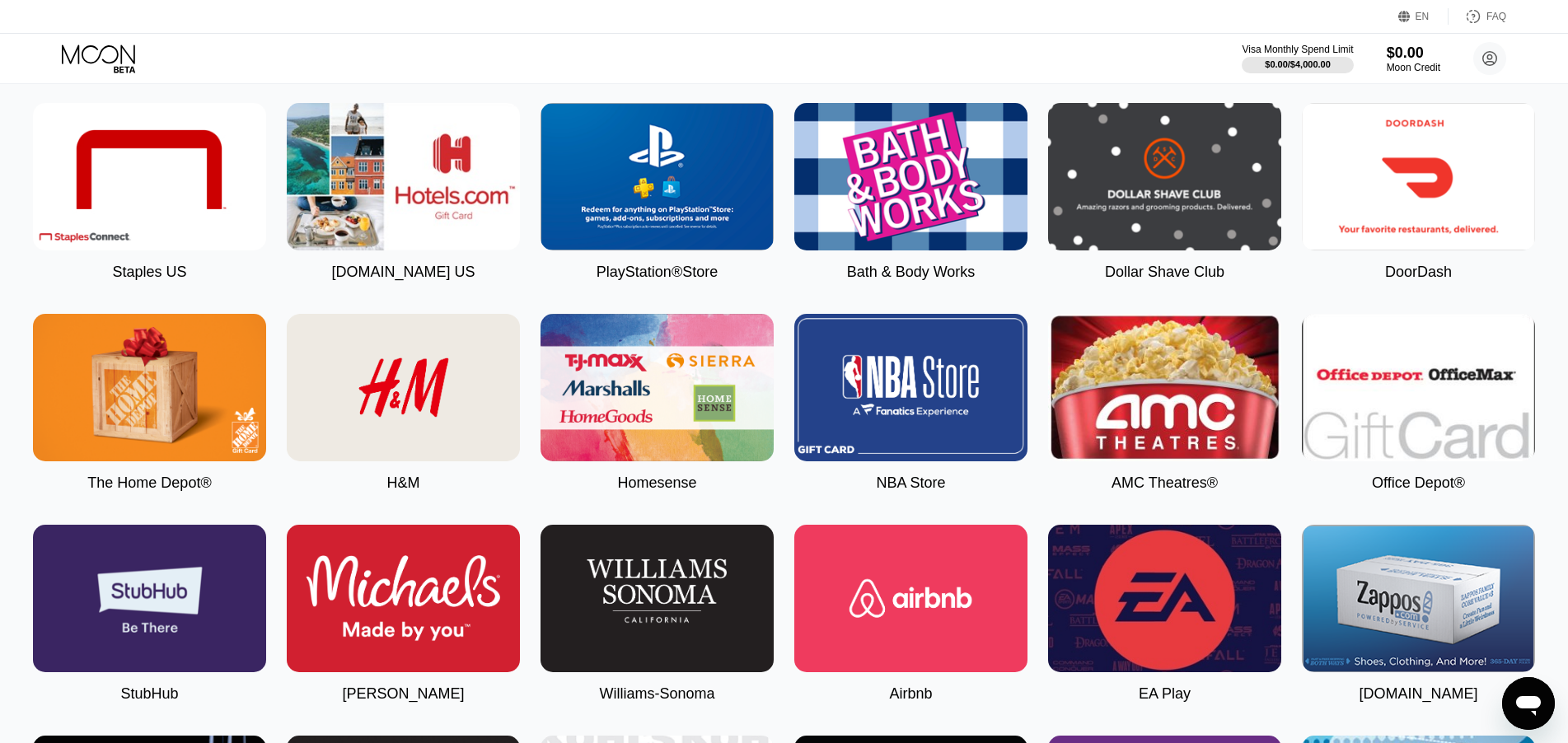
click at [392, 409] on img at bounding box center [403, 388] width 233 height 148
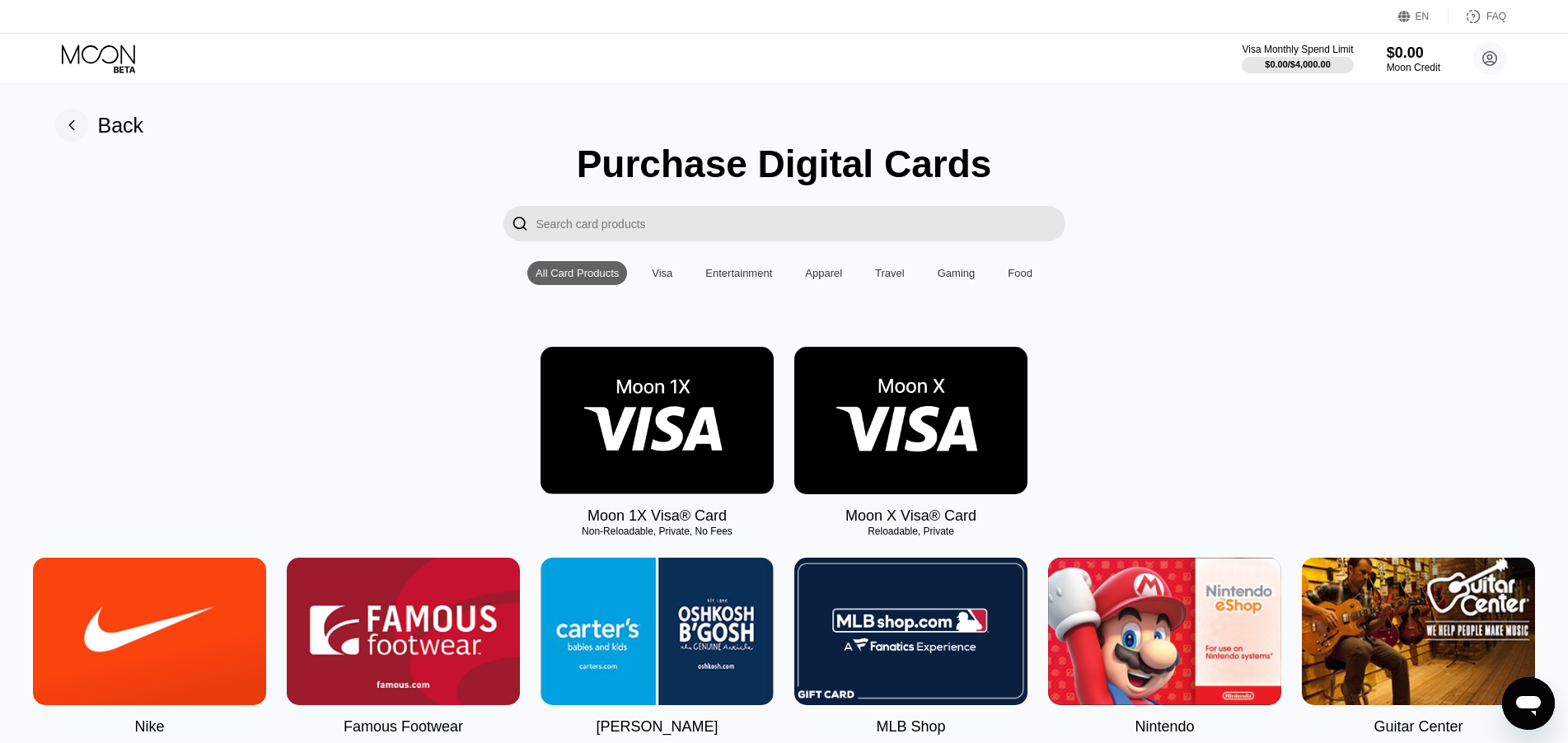
type input "0"
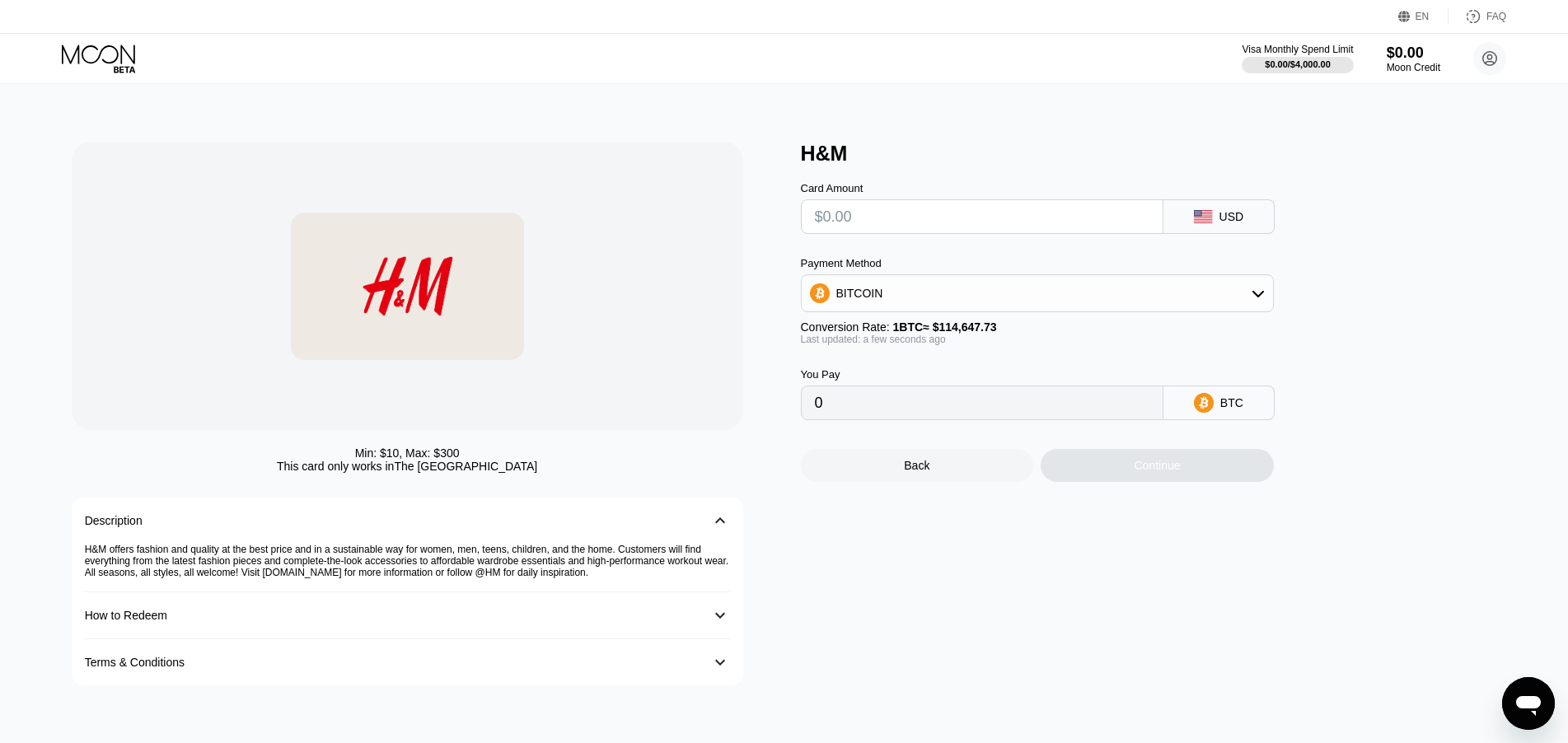
click at [1220, 213] on div "USD" at bounding box center [1219, 216] width 111 height 35
drag, startPoint x: 1201, startPoint y: 222, endPoint x: 963, endPoint y: 219, distance: 238.0
click at [1199, 222] on icon at bounding box center [1203, 216] width 18 height 13
click at [933, 217] on input "text" at bounding box center [982, 216] width 335 height 33
click at [1498, 63] on circle at bounding box center [1490, 58] width 33 height 33
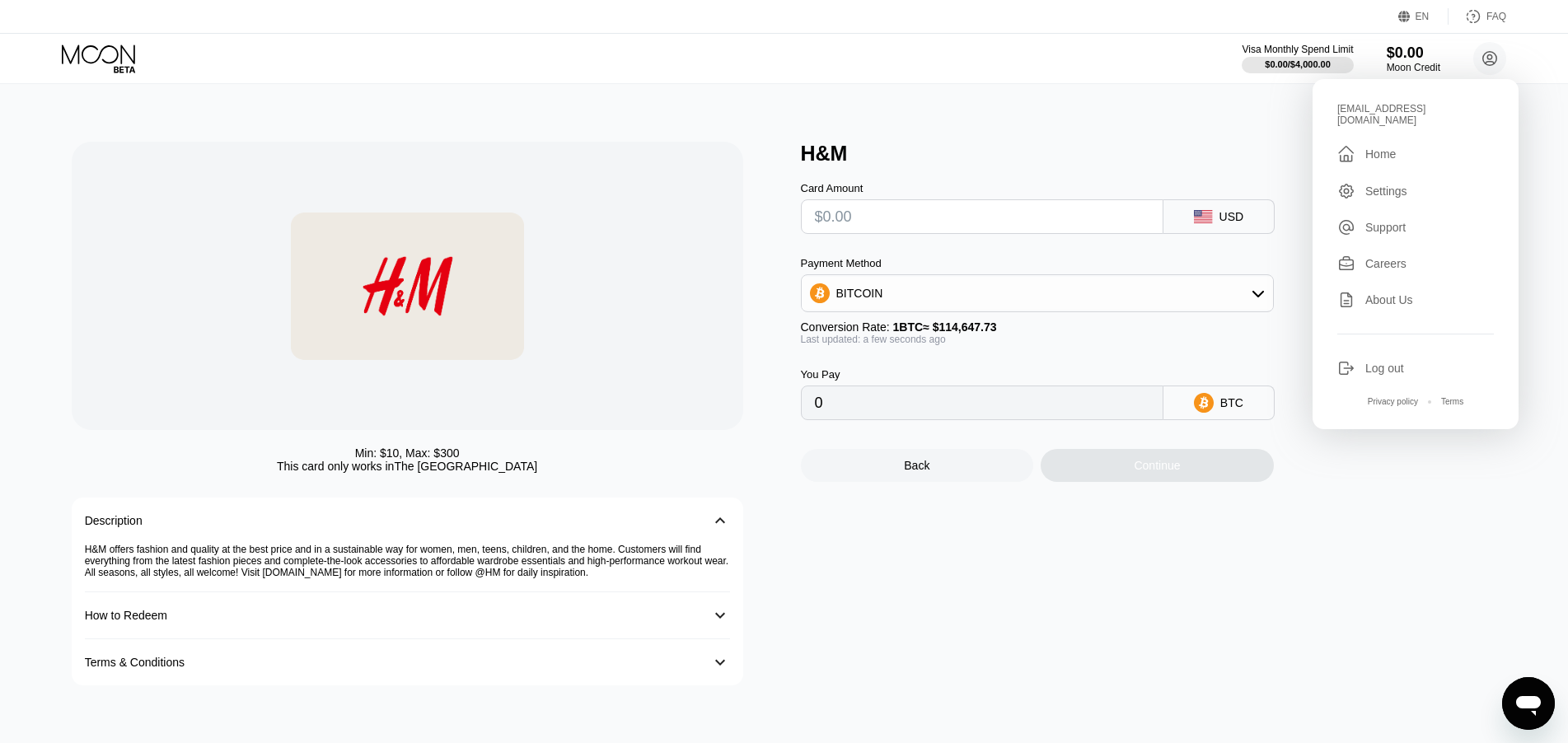
click at [1401, 184] on div "Settings" at bounding box center [1386, 190] width 42 height 13
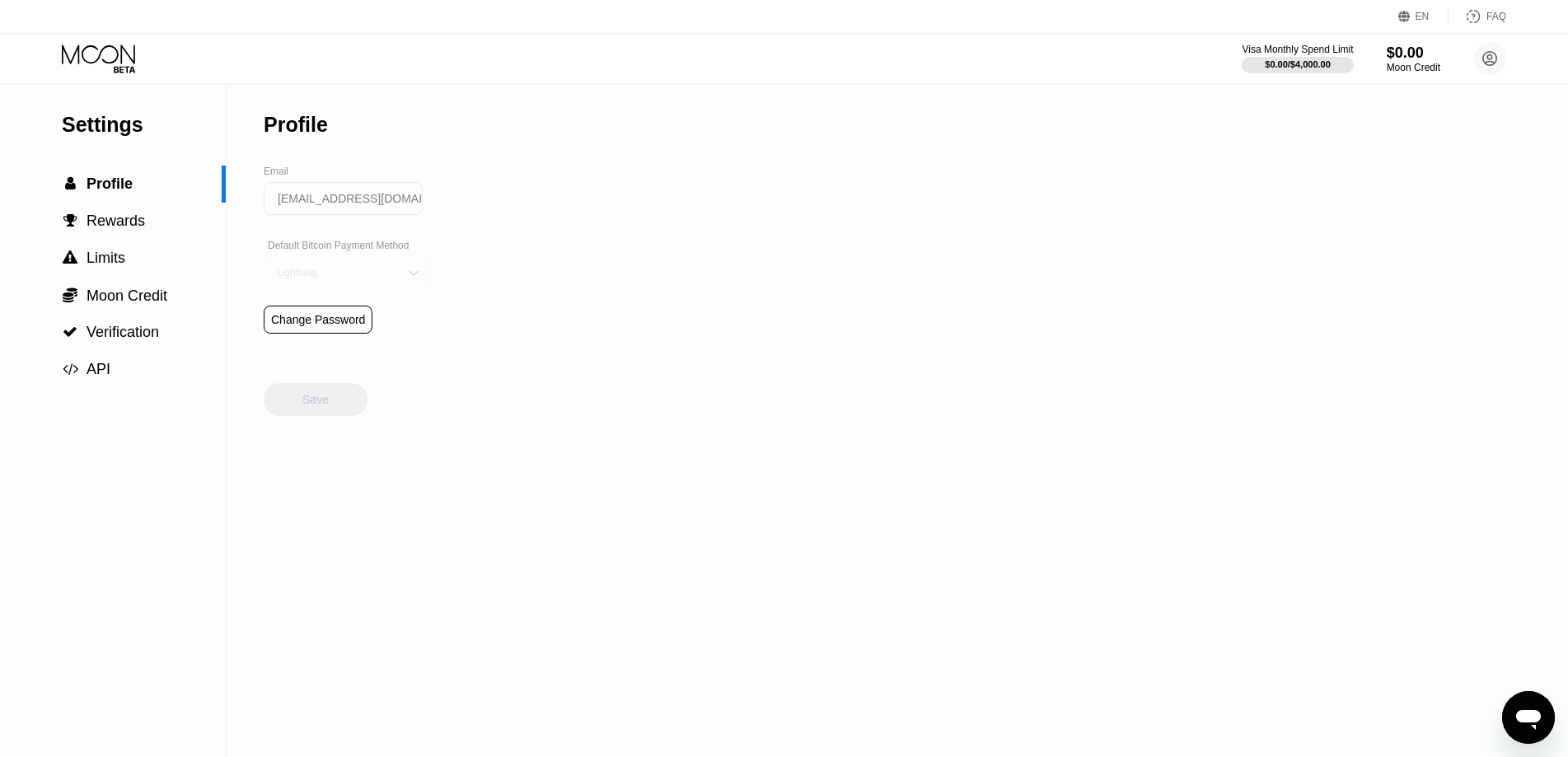
click at [406, 281] on img at bounding box center [414, 272] width 17 height 17
click at [309, 344] on div "On-Chain" at bounding box center [348, 338] width 149 height 11
click at [406, 281] on img at bounding box center [414, 272] width 17 height 17
click at [102, 229] on span "Rewards" at bounding box center [116, 221] width 58 height 17
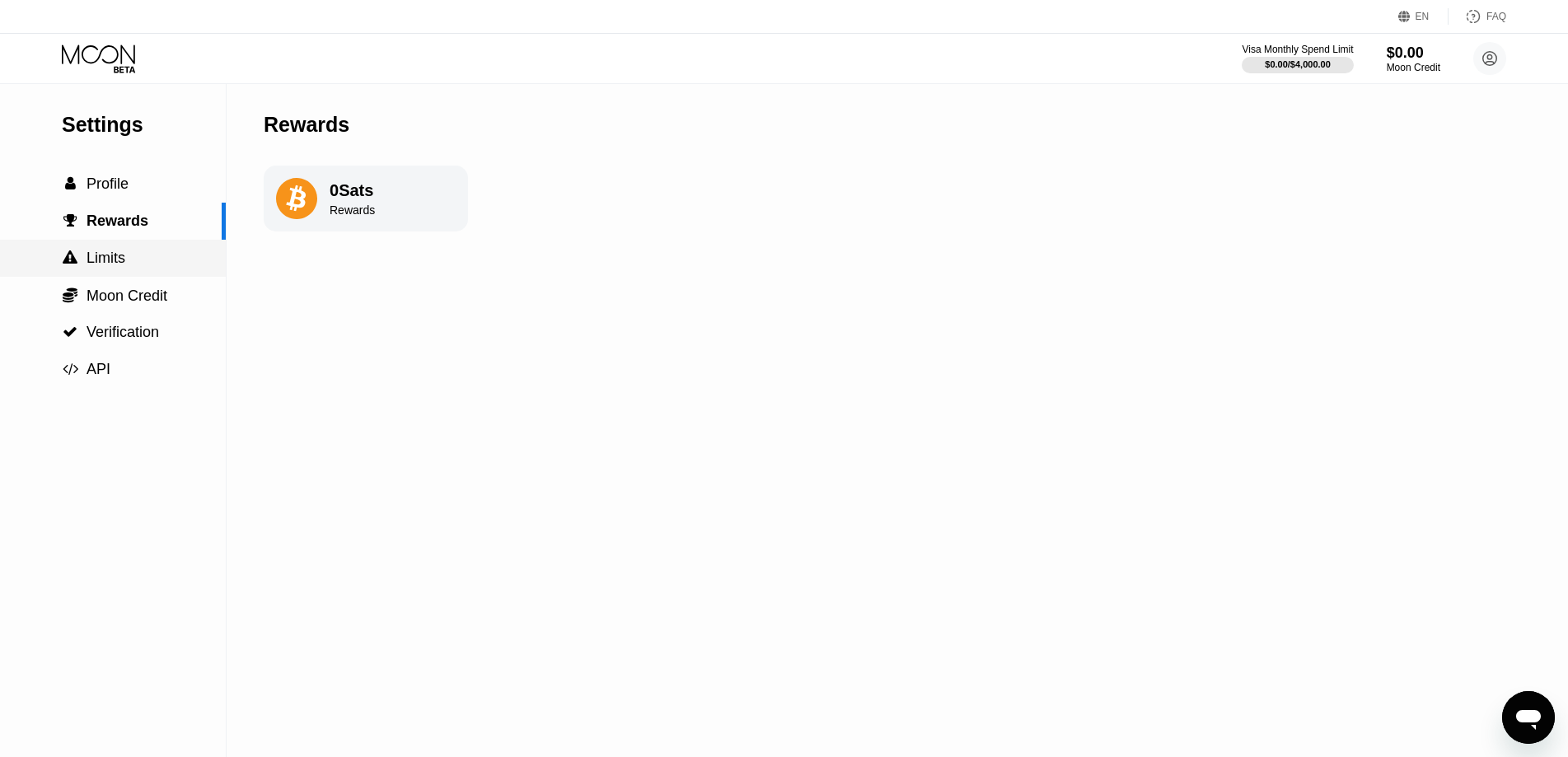
click at [114, 266] on span "Limits" at bounding box center [106, 257] width 39 height 17
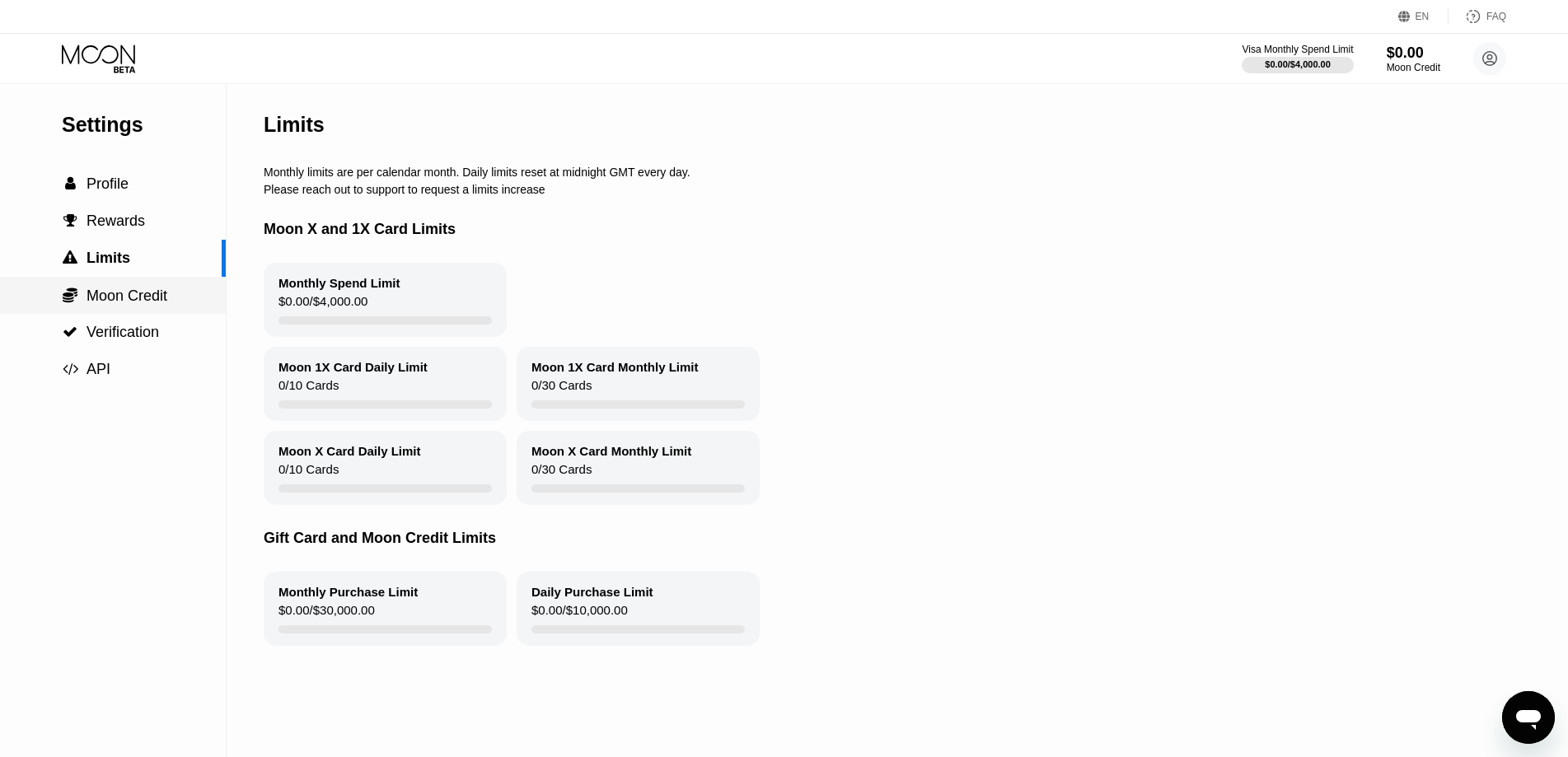
click at [134, 300] on span "Moon Credit" at bounding box center [127, 295] width 81 height 17
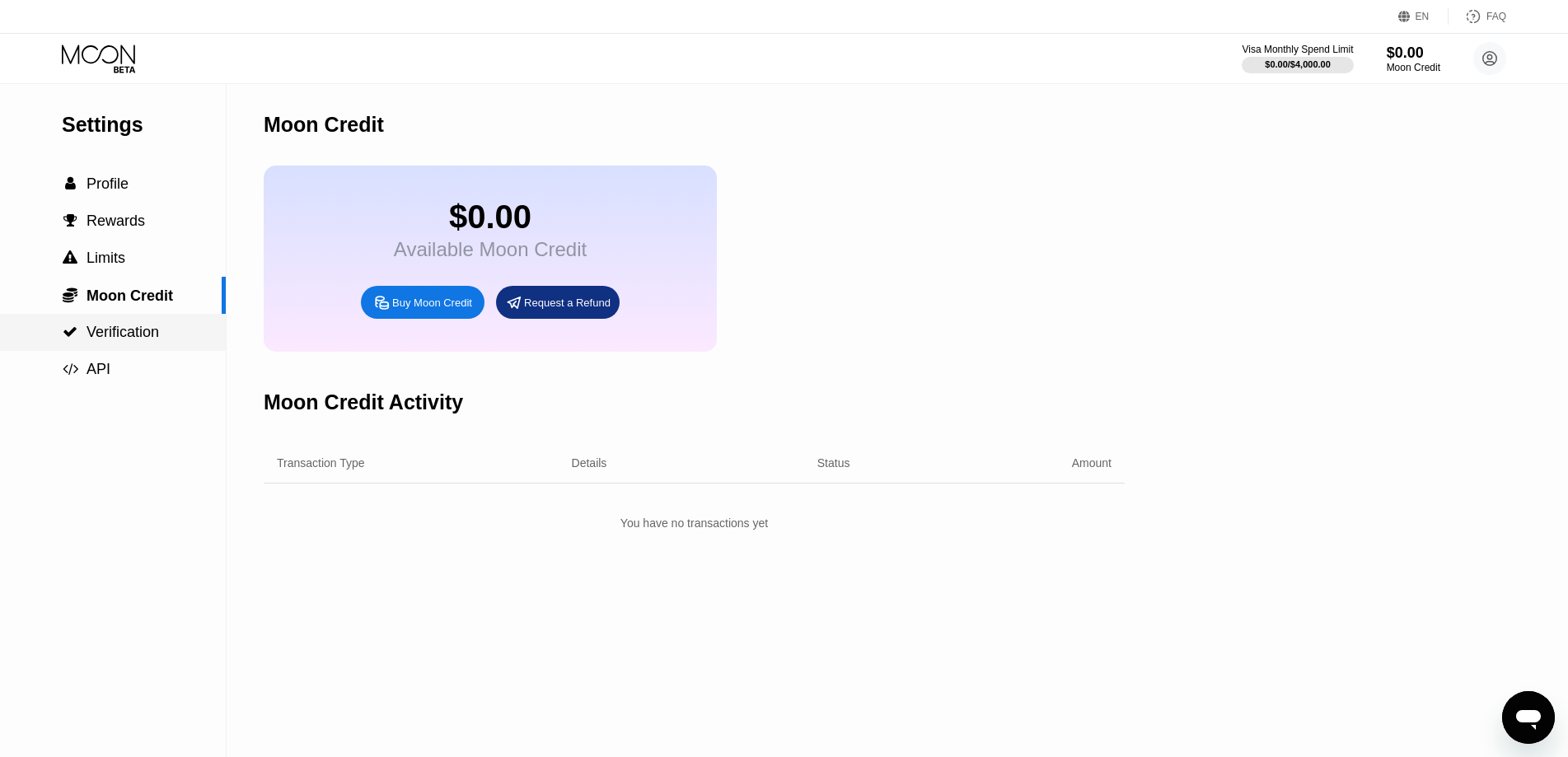
click at [114, 341] on span "Verification" at bounding box center [123, 332] width 72 height 17
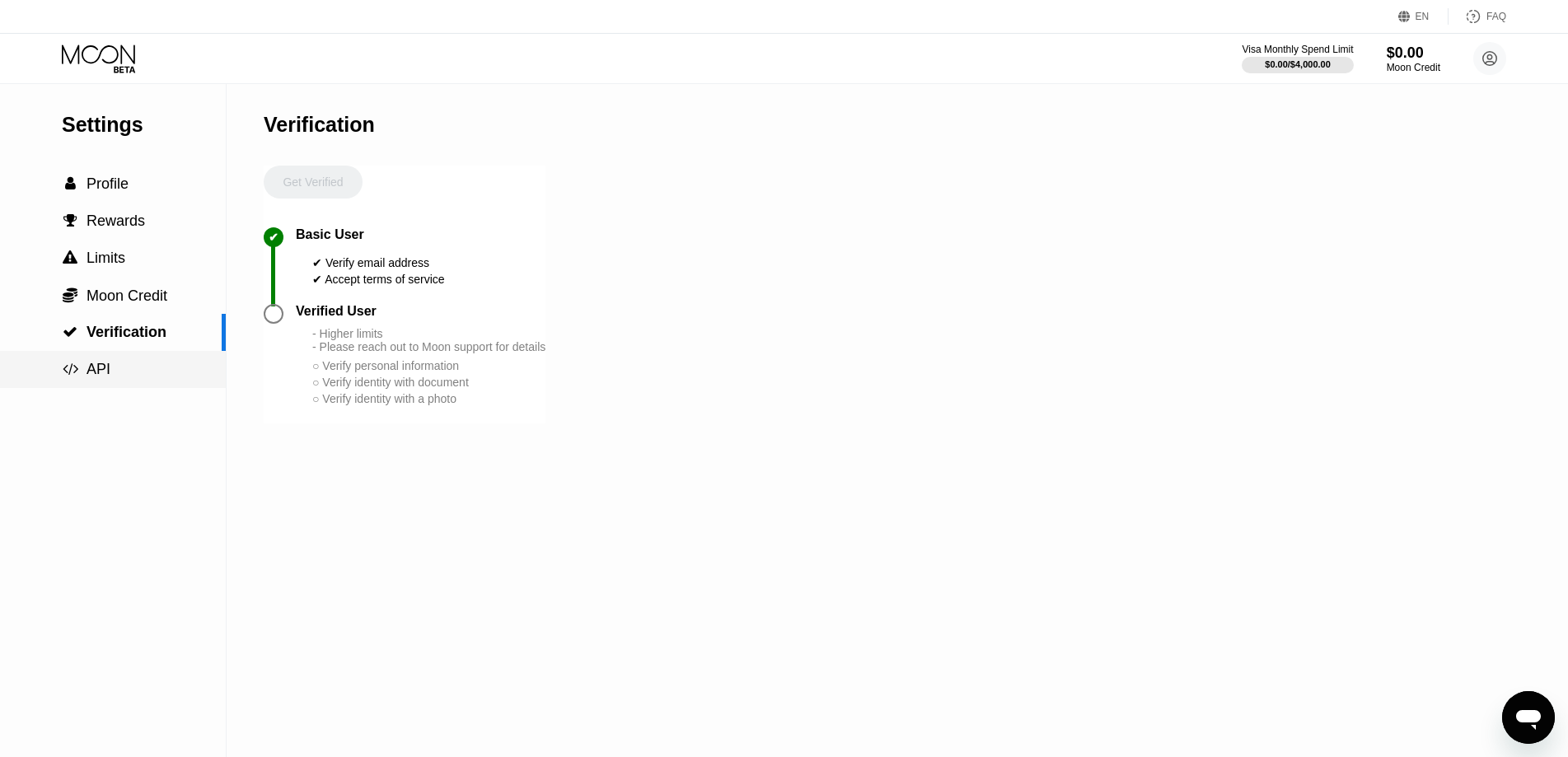
click at [103, 369] on span "API" at bounding box center [98, 369] width 23 height 17
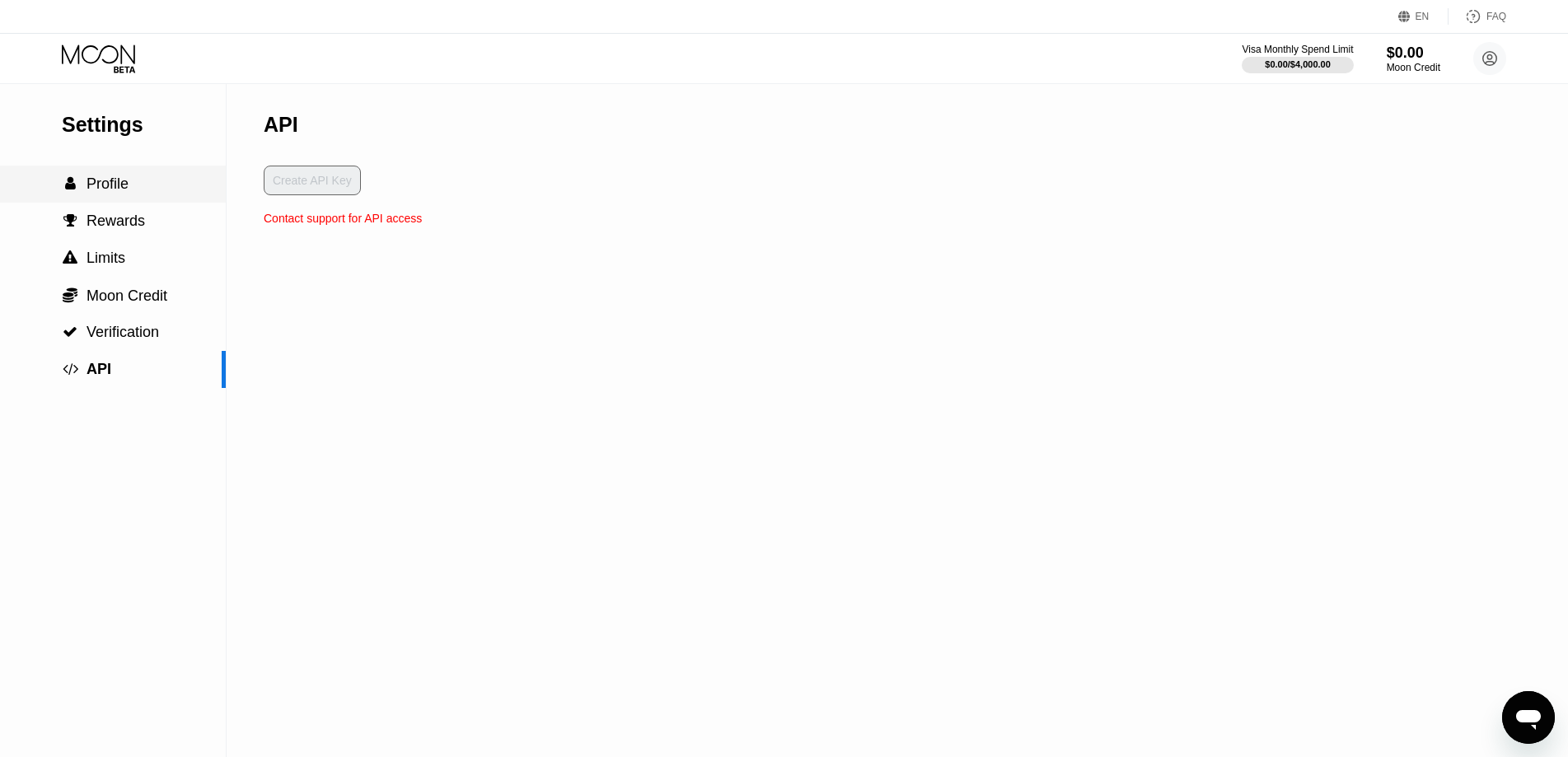
click at [102, 188] on span "Profile" at bounding box center [108, 183] width 42 height 17
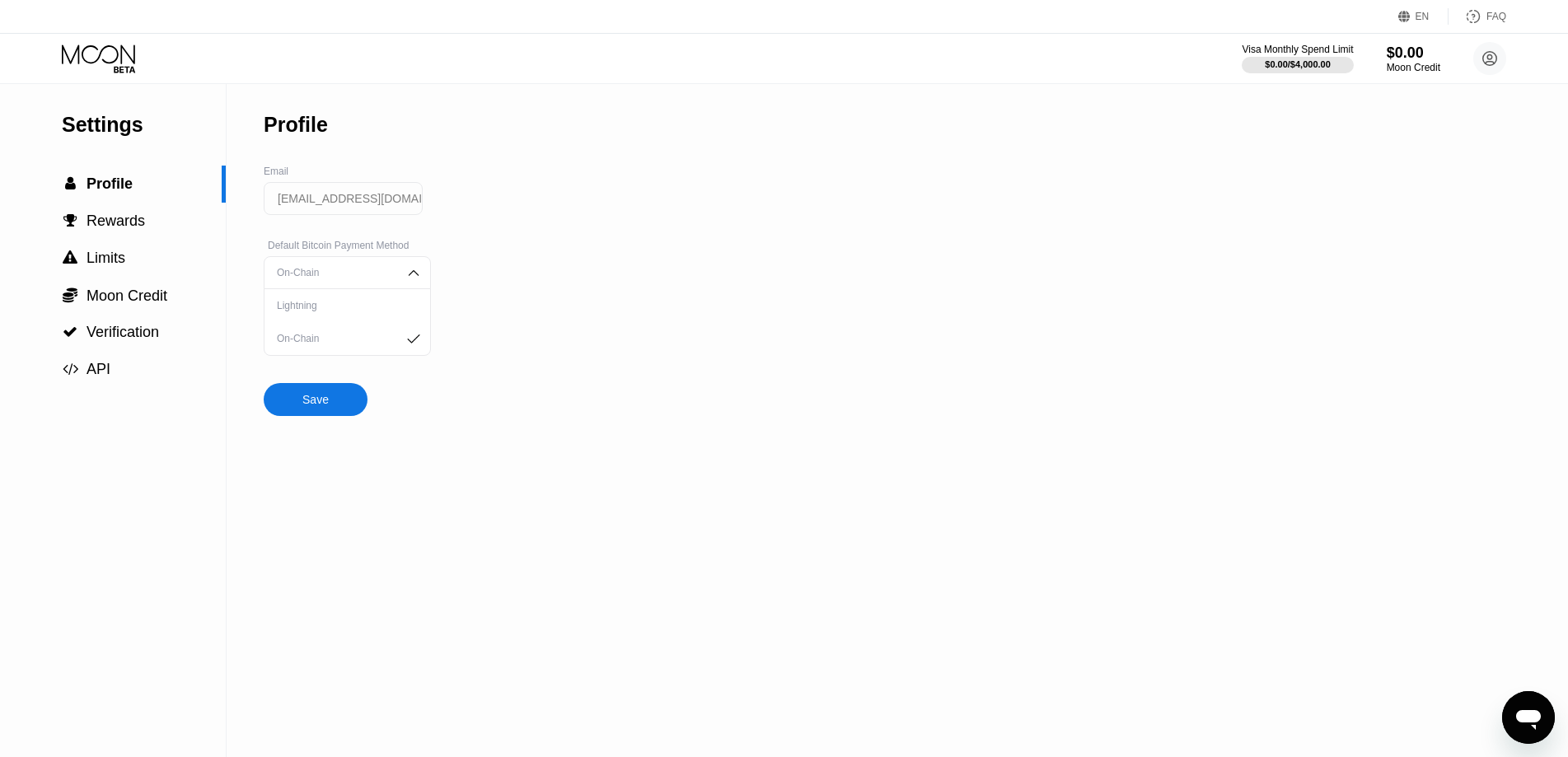
click at [79, 63] on icon at bounding box center [98, 54] width 73 height 19
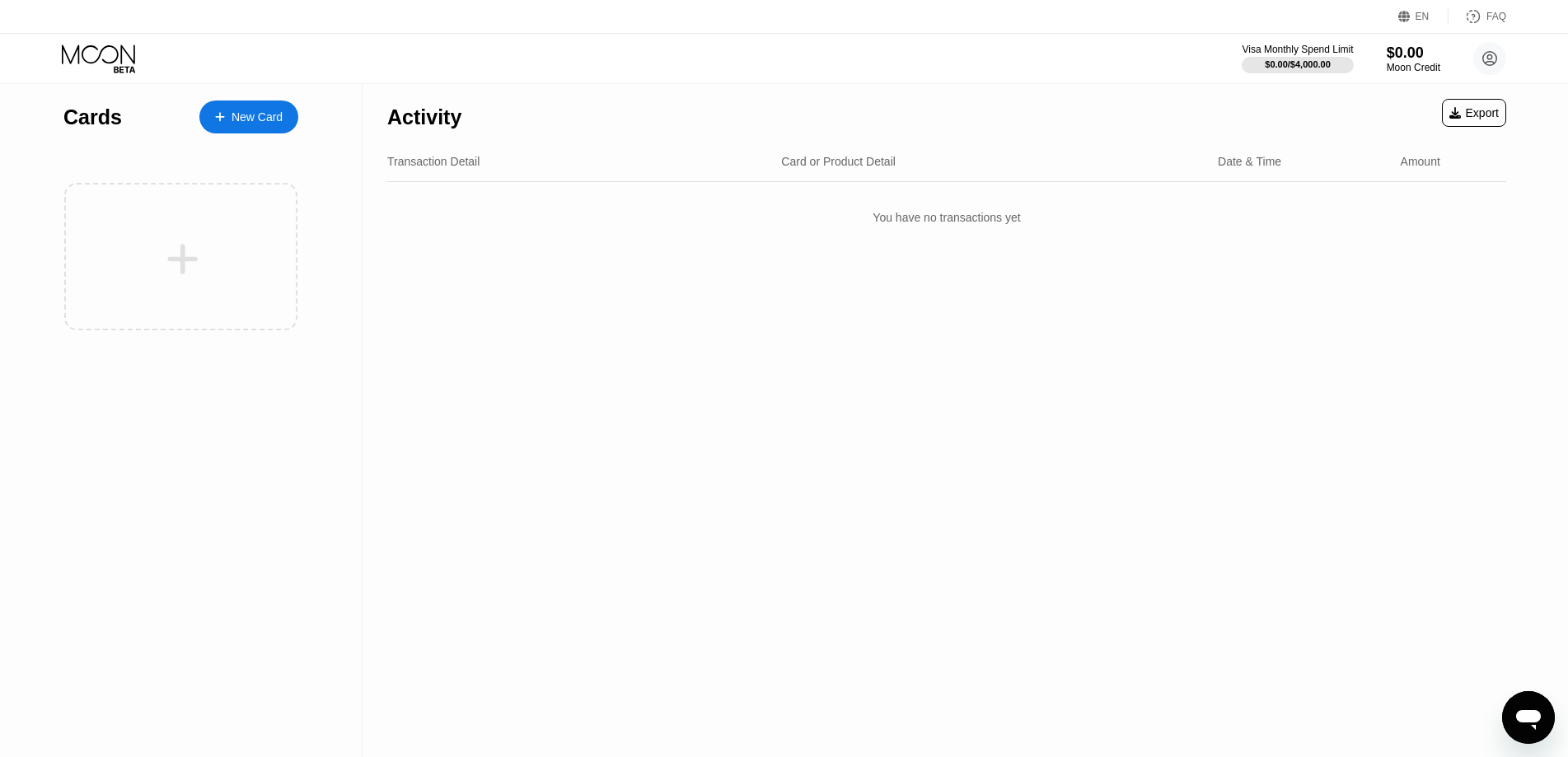
click at [244, 116] on div "New Card" at bounding box center [256, 117] width 51 height 14
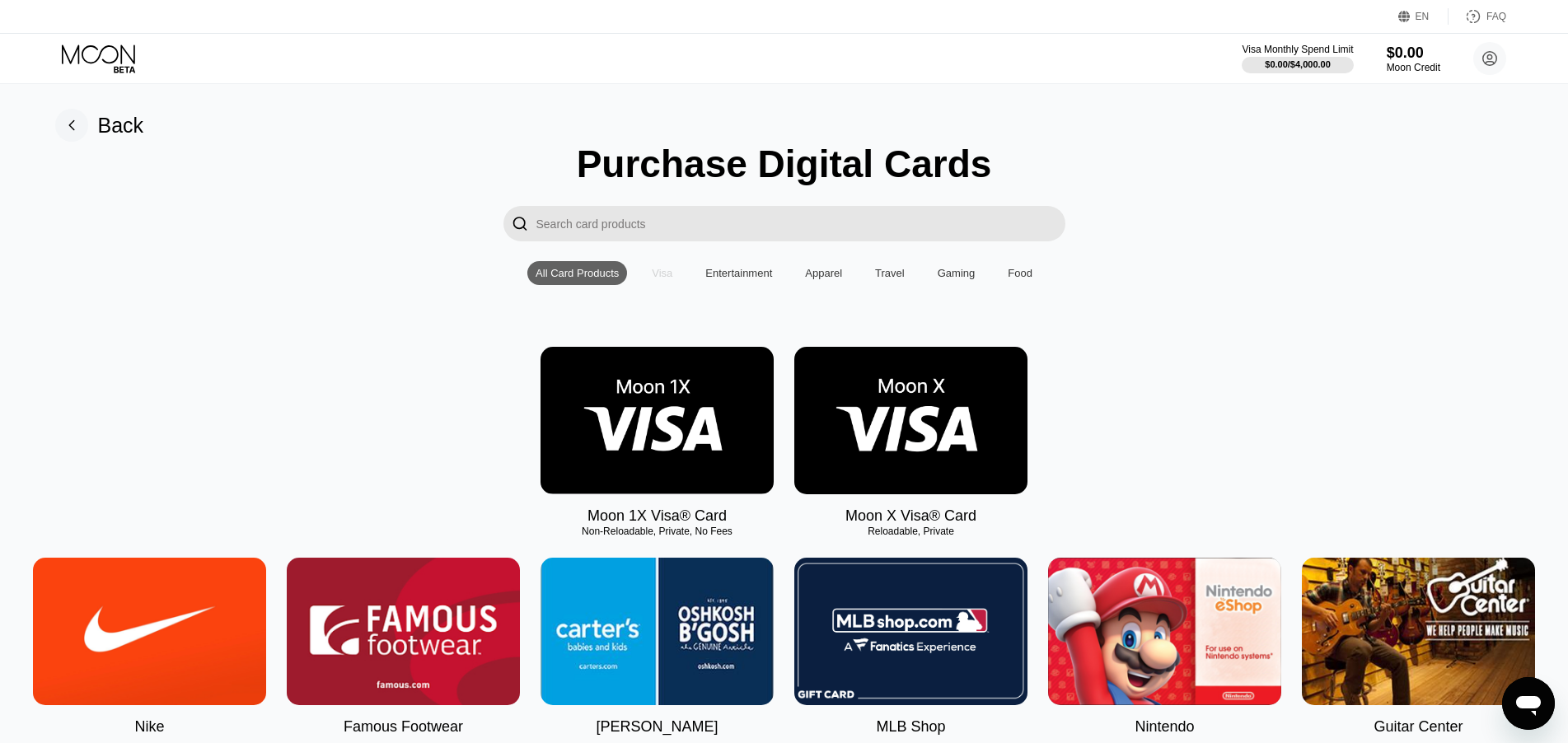
click at [668, 276] on div "Visa" at bounding box center [662, 273] width 21 height 12
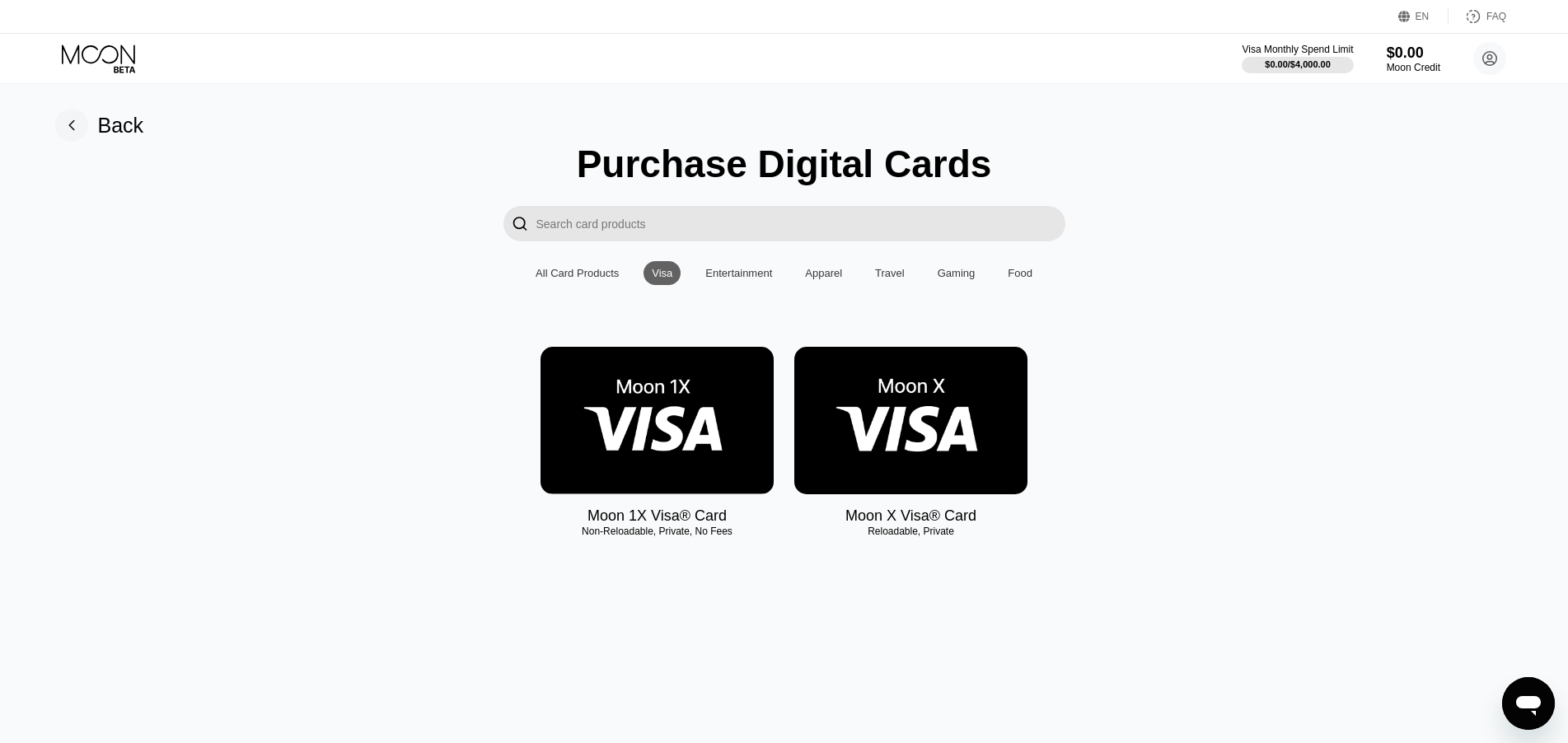
click at [1020, 279] on div "Food" at bounding box center [1020, 273] width 24 height 12
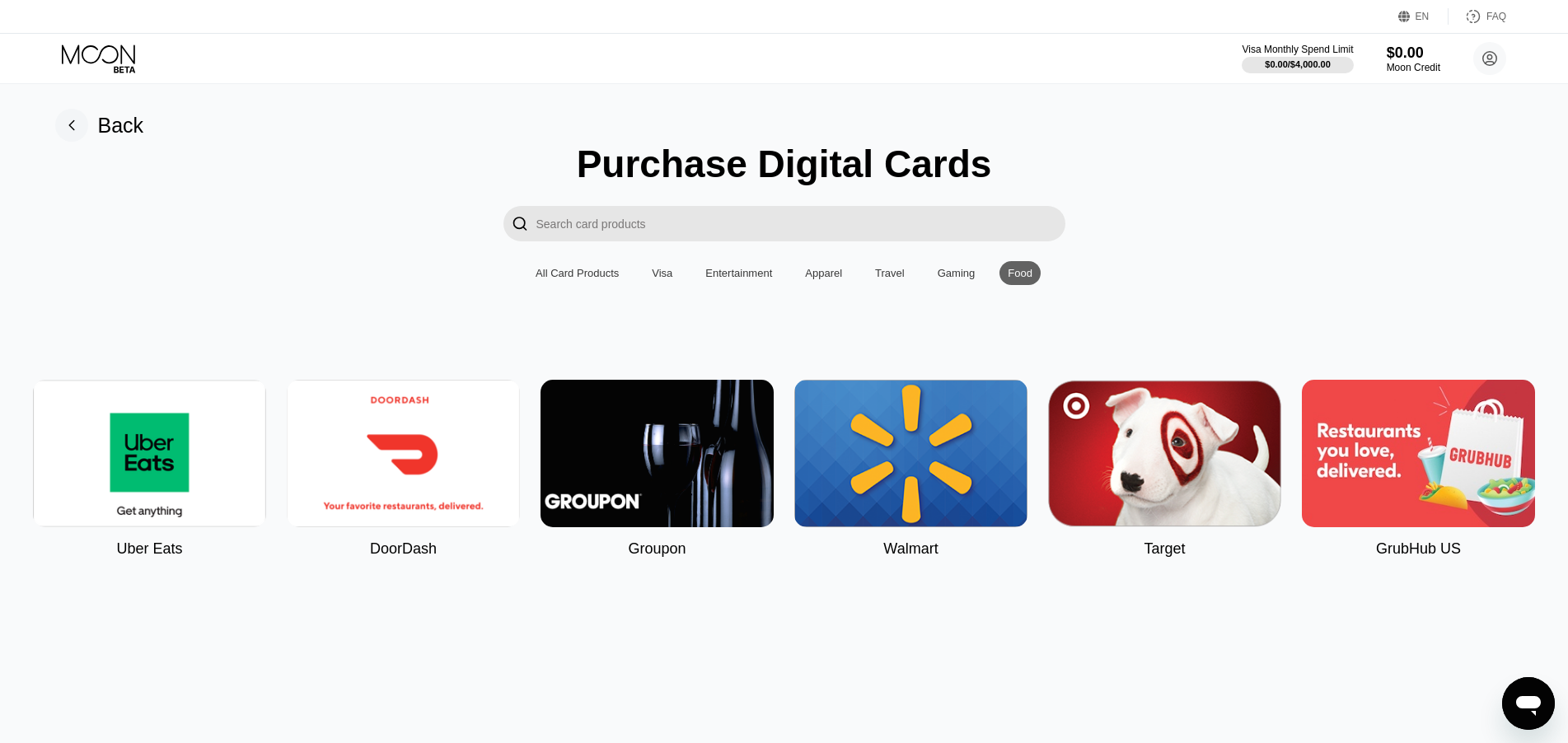
click at [145, 485] on img at bounding box center [149, 454] width 233 height 148
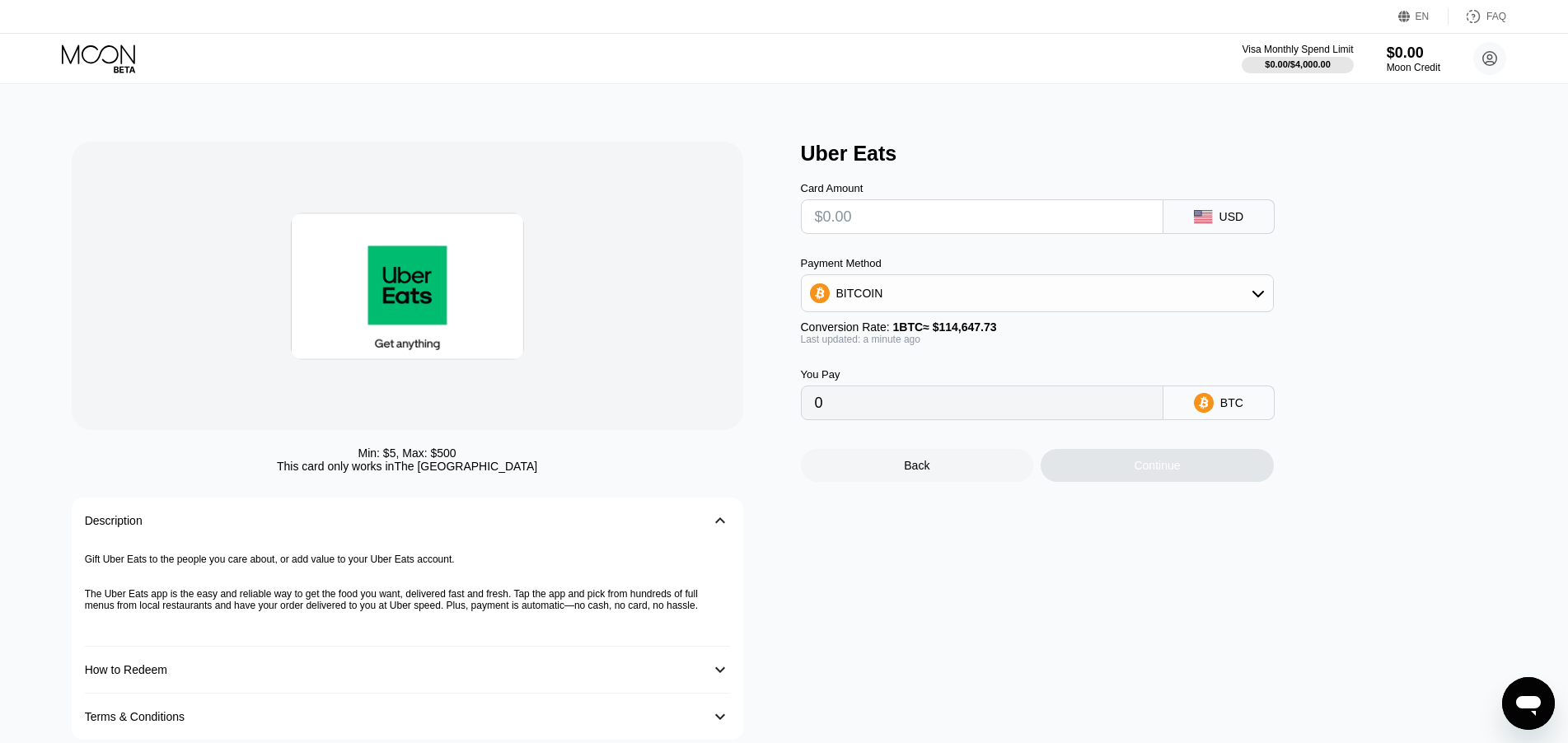
click at [970, 222] on input "text" at bounding box center [982, 216] width 335 height 33
click at [961, 300] on div "BITCOIN" at bounding box center [1038, 294] width 471 height 33
click at [909, 380] on span "USDT on TRON" at bounding box center [882, 375] width 83 height 13
type input "0.00"
click at [920, 418] on input "0.00" at bounding box center [982, 403] width 335 height 33
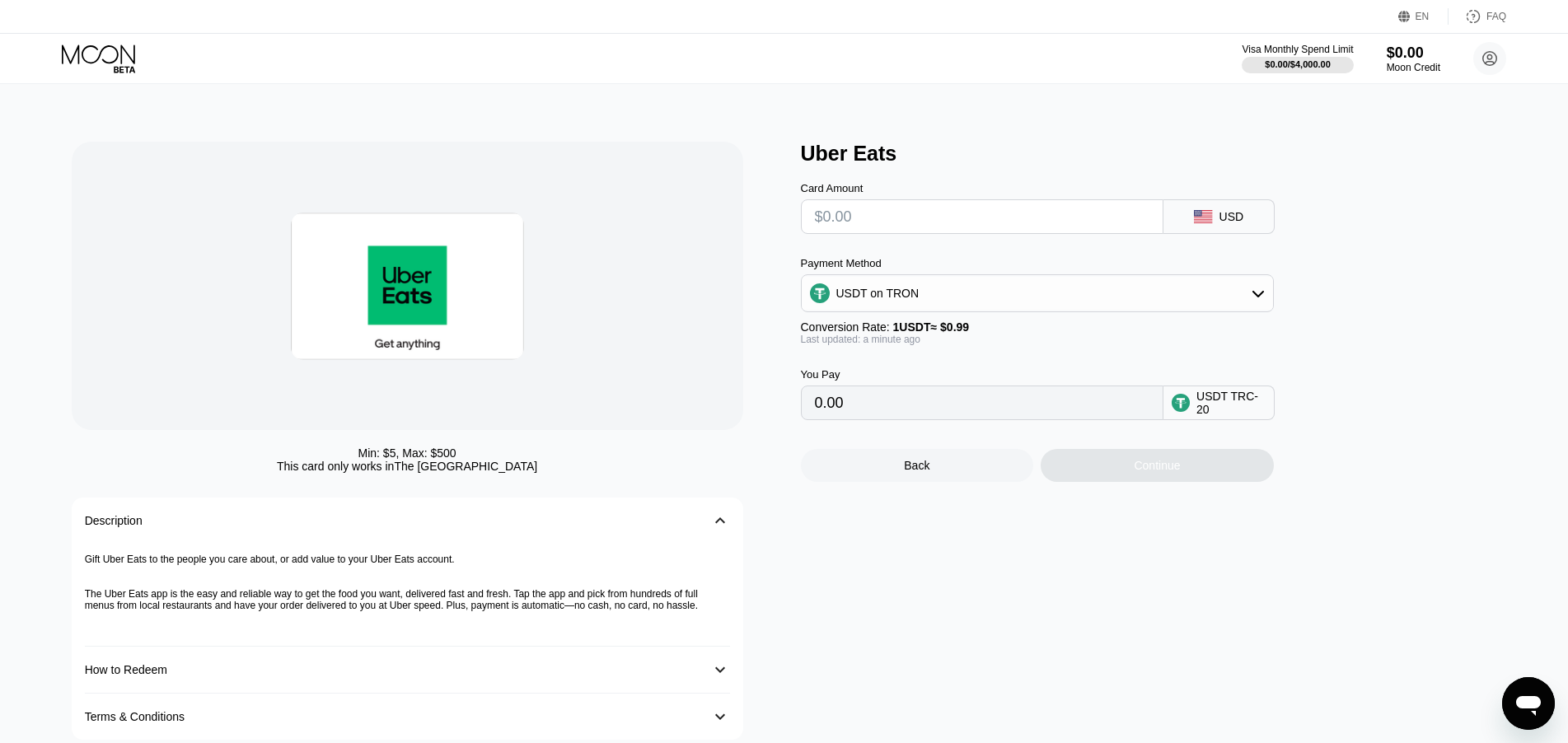
drag, startPoint x: 894, startPoint y: 415, endPoint x: 751, endPoint y: 408, distance: 143.2
click at [747, 413] on div "Min: $ 5 , Max: $ 500 This card only works in The United States Description 󰅀 G…" at bounding box center [784, 441] width 1425 height 598
click at [902, 218] on input "text" at bounding box center [982, 216] width 335 height 33
type input "$2"
type input "2.02"
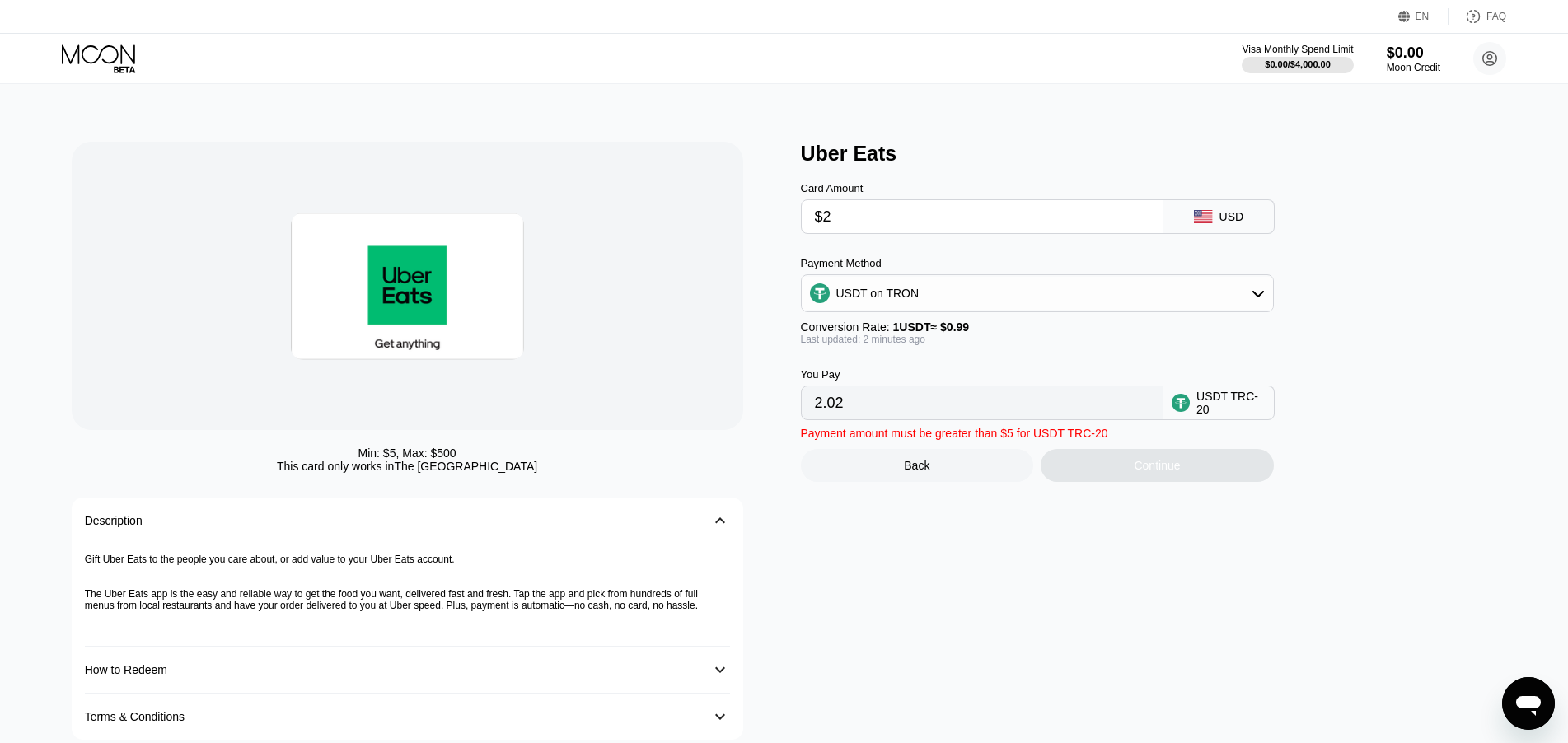
type input "$22"
type input "22.22"
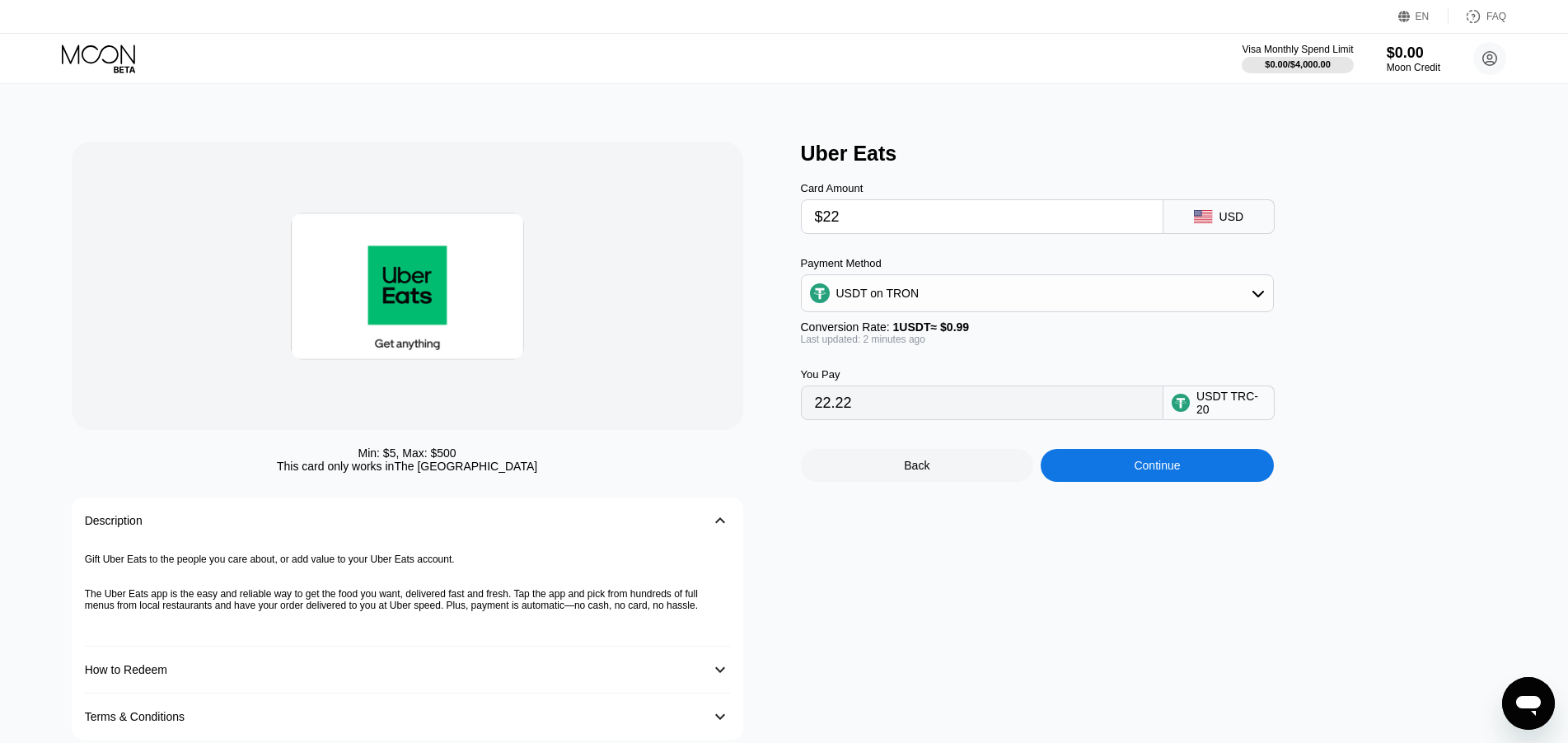
type input "$222"
type input "224.24"
drag, startPoint x: 867, startPoint y: 229, endPoint x: 747, endPoint y: 218, distance: 120.5
click at [768, 221] on div "Min: $ 5 , Max: $ 500 This card only works in The United States Description 󰅀 G…" at bounding box center [784, 441] width 1425 height 598
type input "0.00"
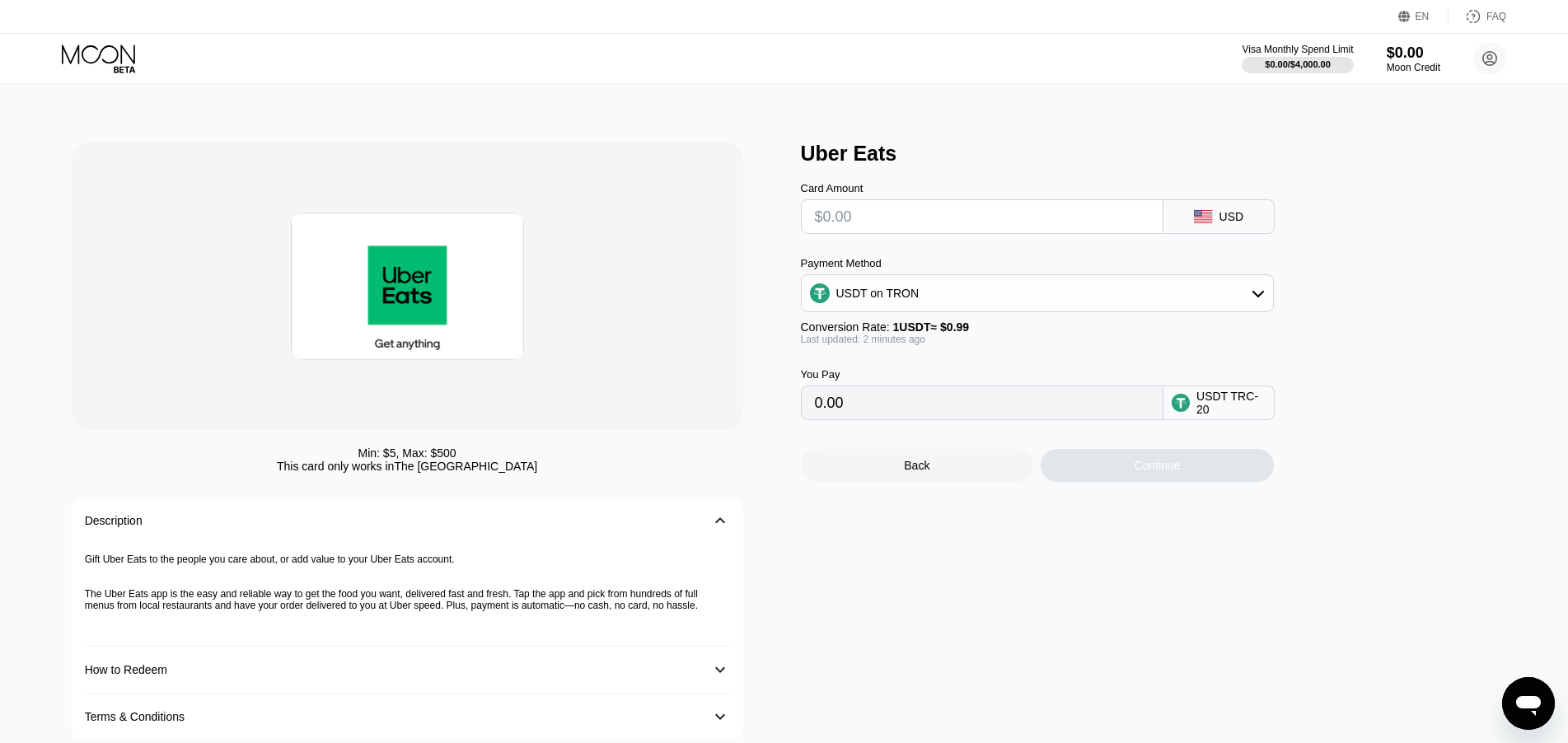
click at [379, 129] on div "Min: $ 5 , Max: $ 500 This card only works in The United States Description 󰅀 G…" at bounding box center [784, 433] width 1583 height 697
click at [103, 59] on icon at bounding box center [100, 58] width 76 height 29
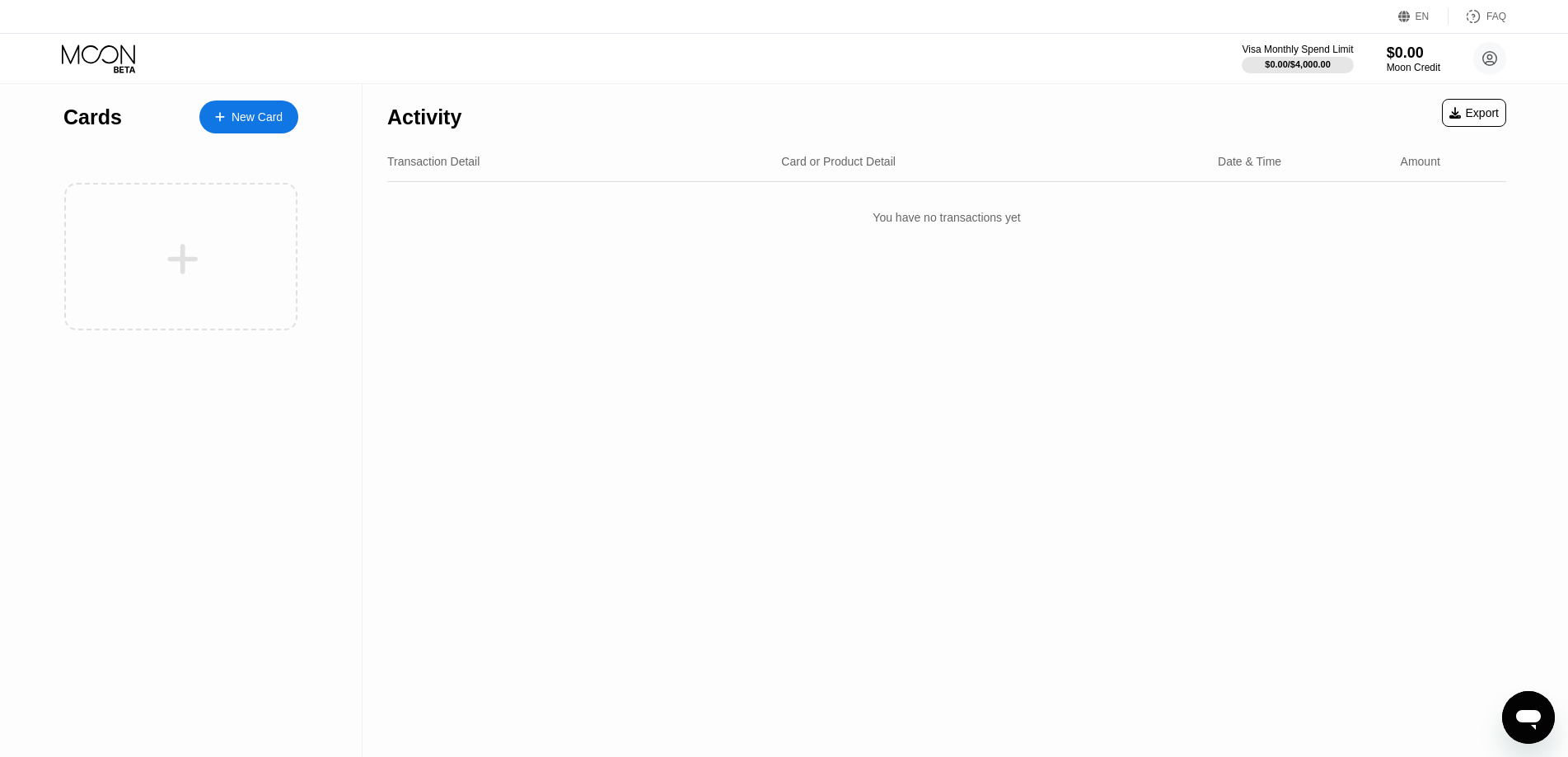
click at [256, 125] on div "New Card" at bounding box center [249, 117] width 99 height 33
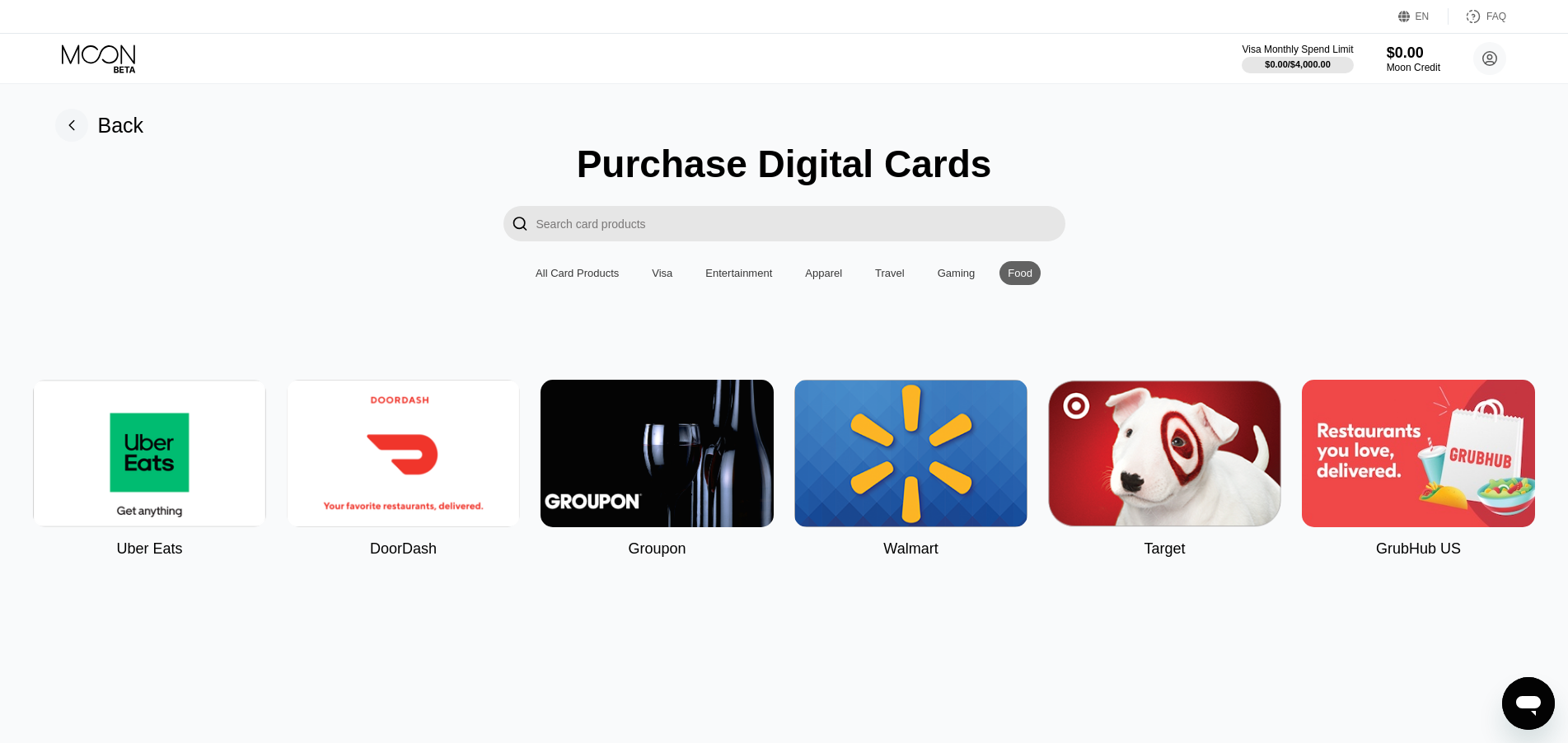
click at [663, 279] on div "Visa" at bounding box center [662, 273] width 21 height 12
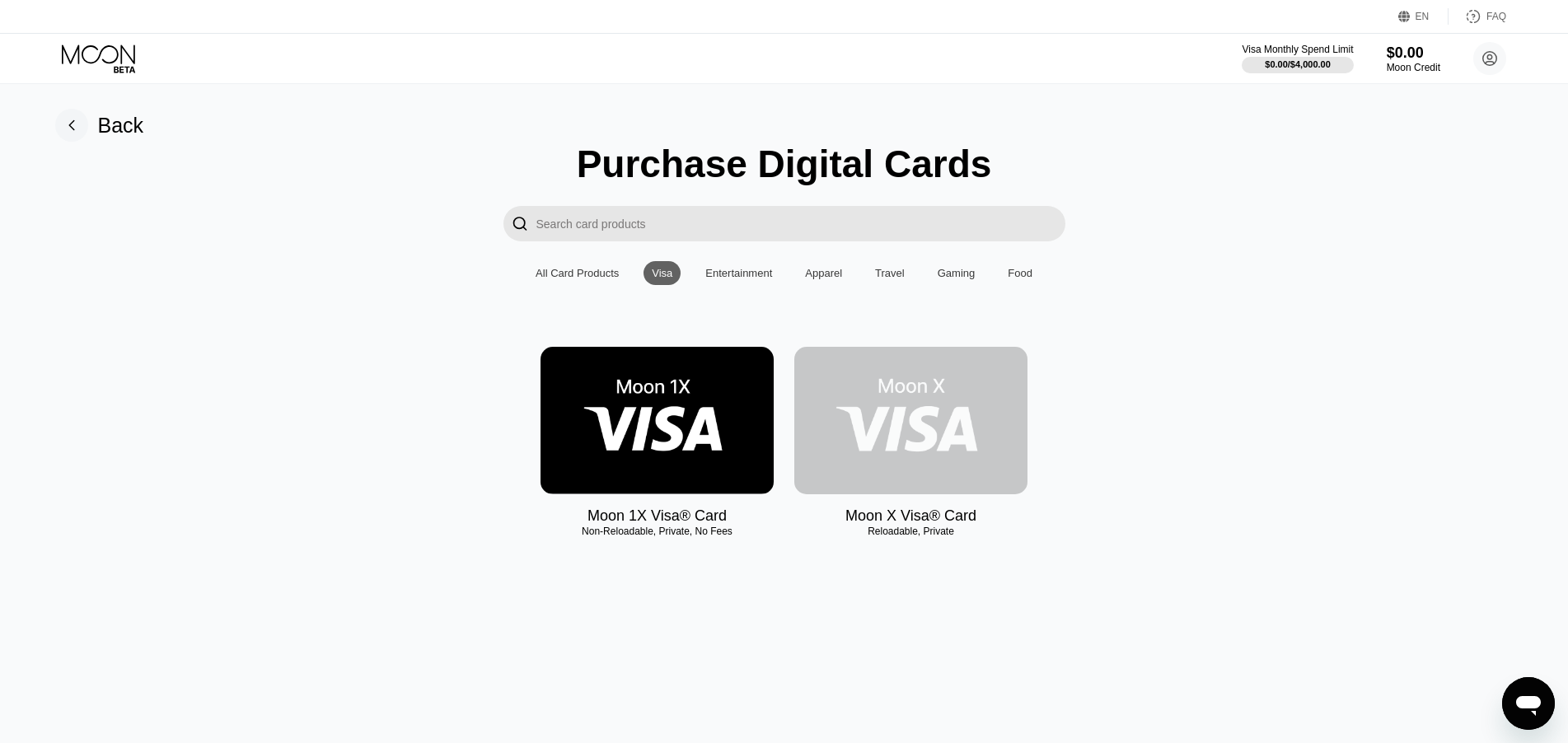
click at [897, 393] on img at bounding box center [911, 421] width 233 height 148
